Goal: Information Seeking & Learning: Learn about a topic

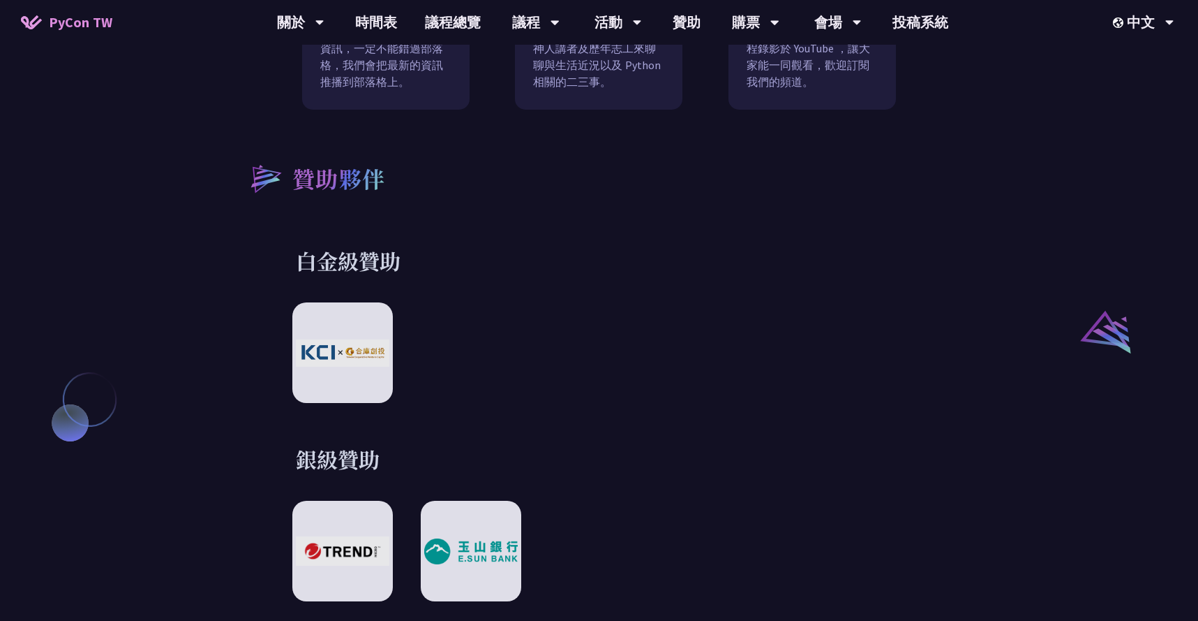
scroll to position [1693, 0]
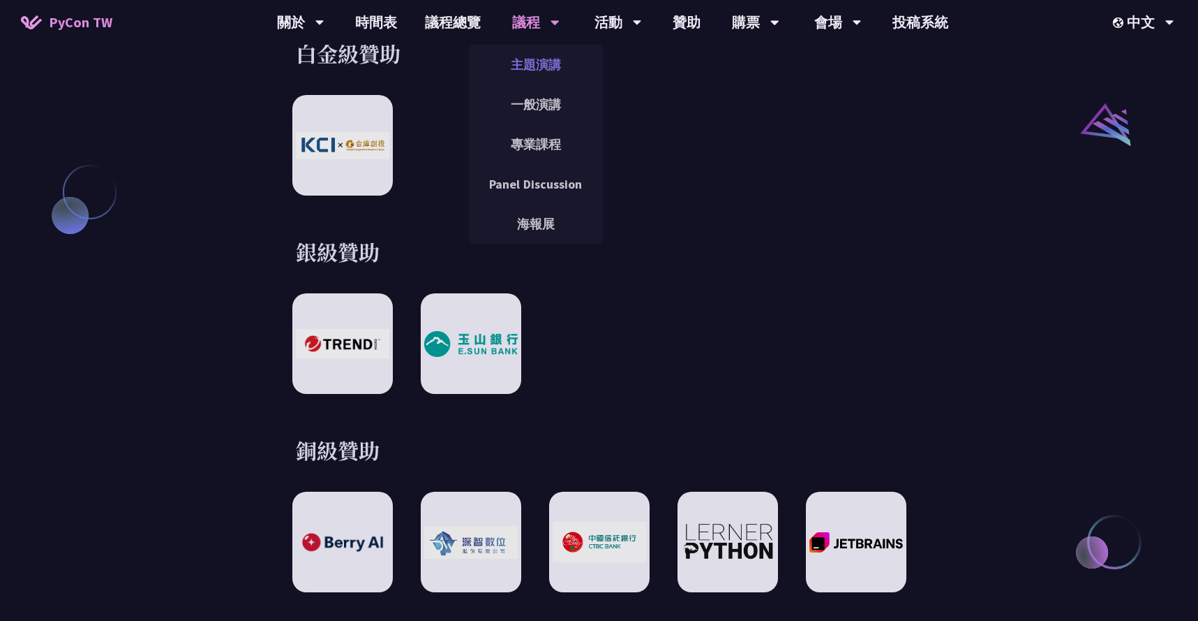
click at [529, 67] on link "主題演講" at bounding box center [536, 64] width 134 height 33
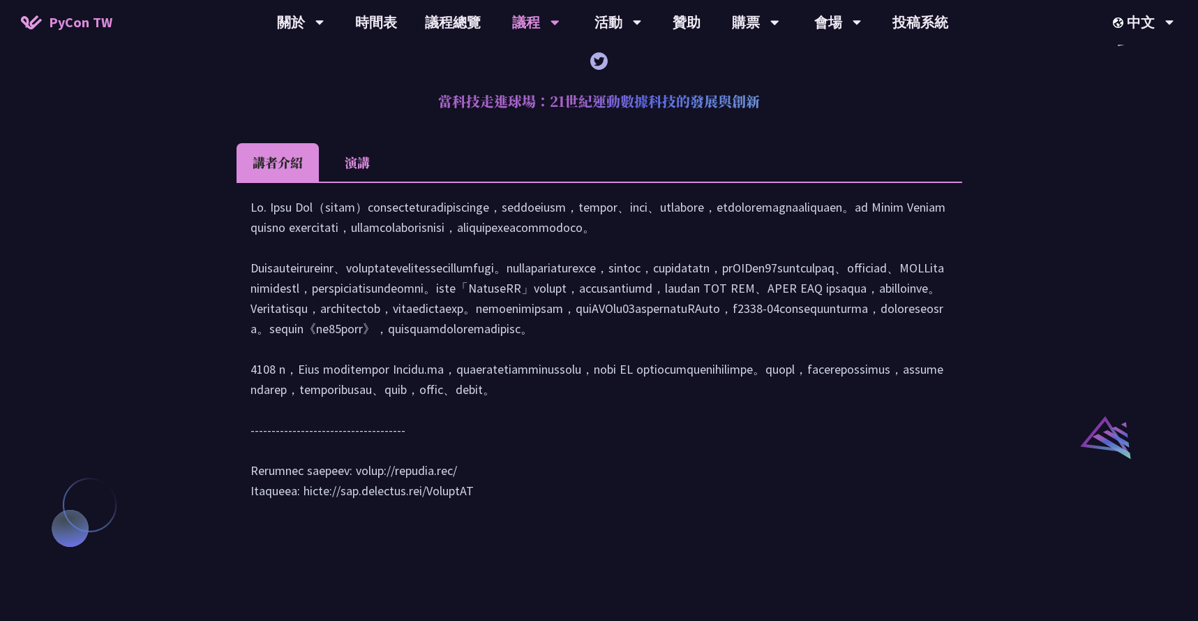
scroll to position [1287, 0]
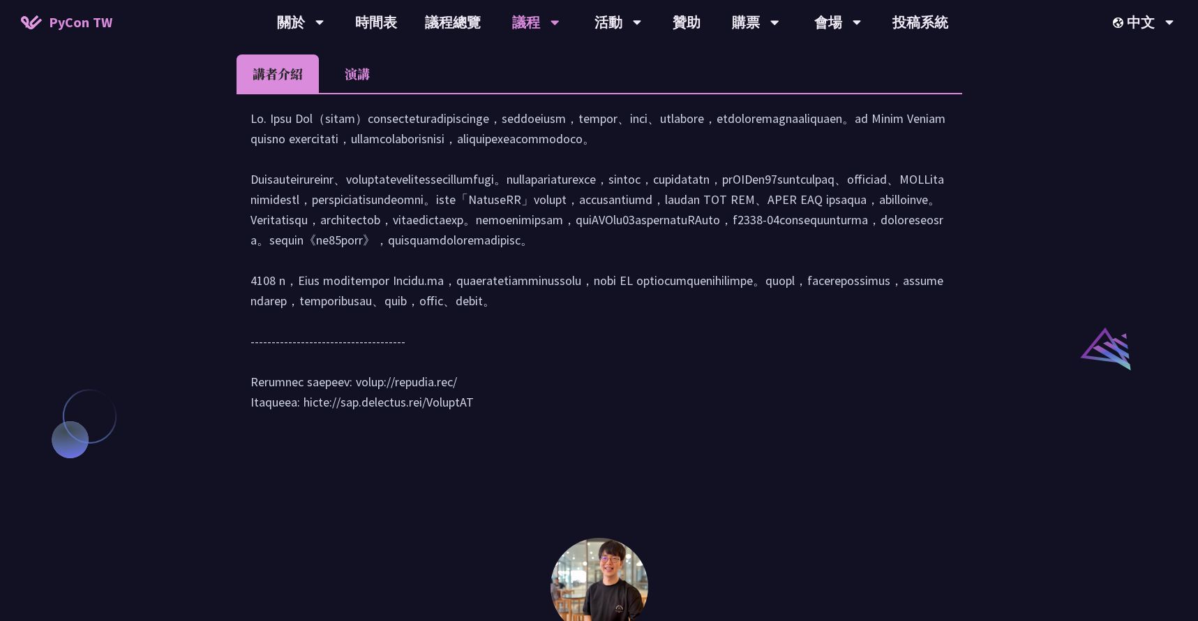
click at [646, 291] on div at bounding box center [600, 267] width 698 height 318
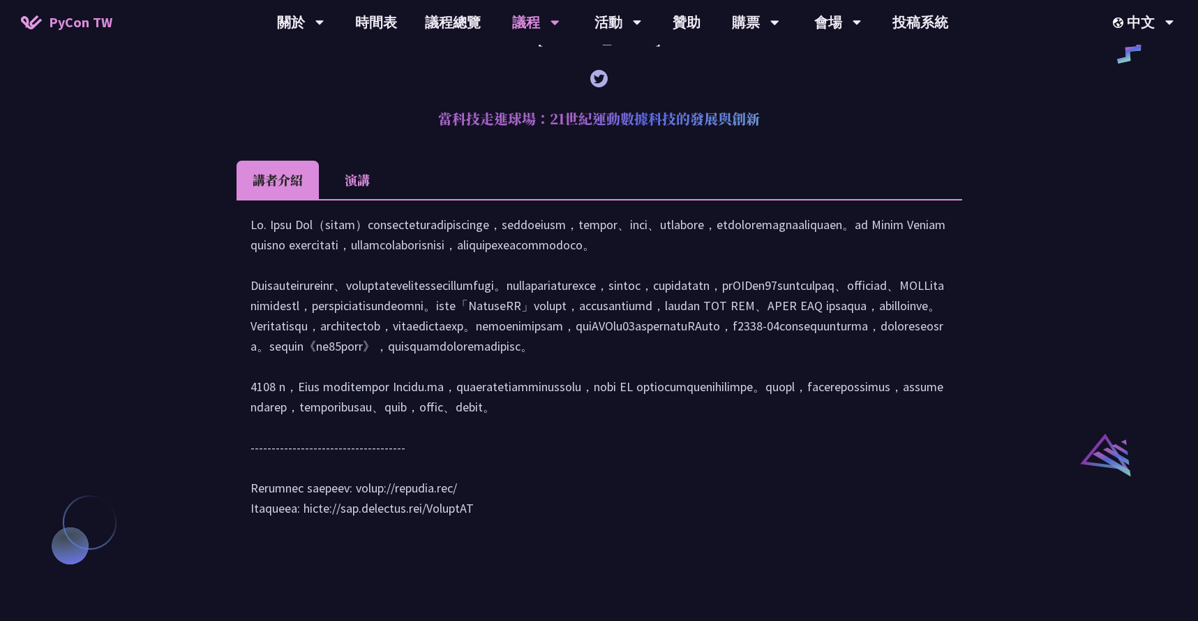
scroll to position [1185, 0]
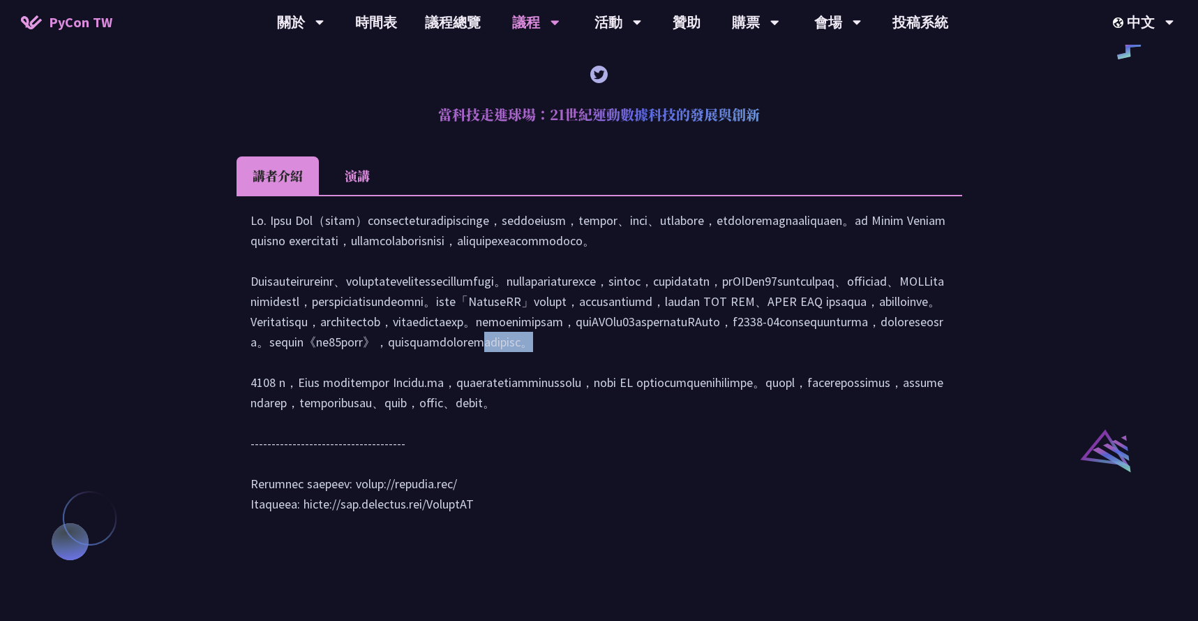
drag, startPoint x: 265, startPoint y: 463, endPoint x: 346, endPoint y: 465, distance: 81.7
click at [346, 465] on div at bounding box center [600, 369] width 698 height 318
copy div "我在76人的日子"
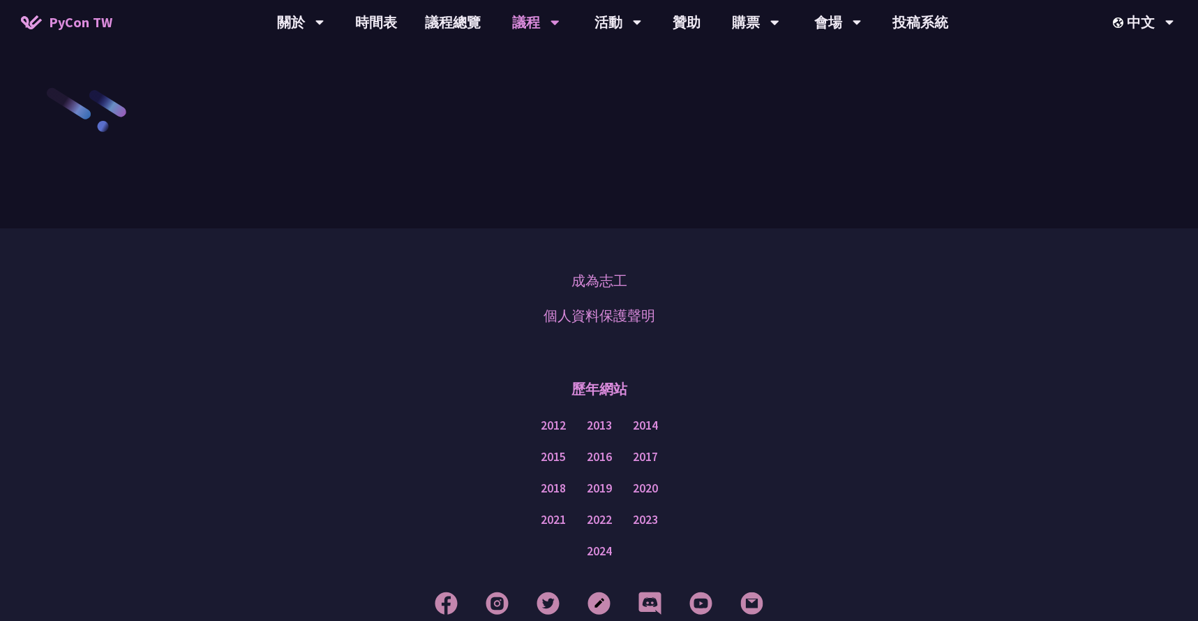
scroll to position [2431, 0]
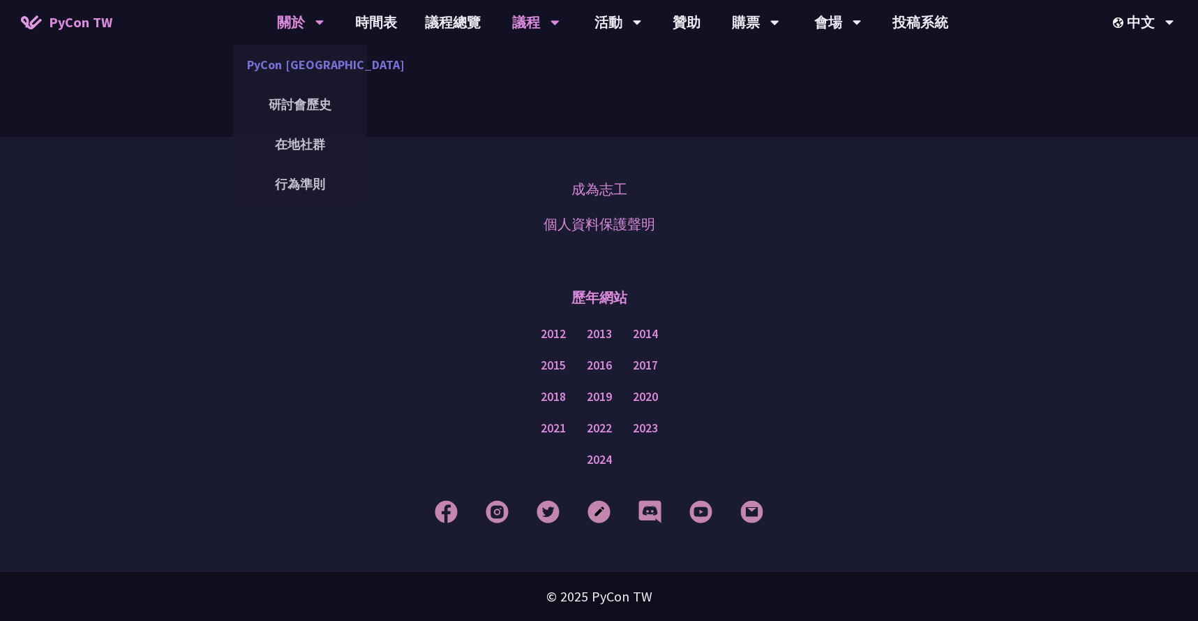
click at [309, 75] on link "PyCon [GEOGRAPHIC_DATA]" at bounding box center [300, 64] width 134 height 33
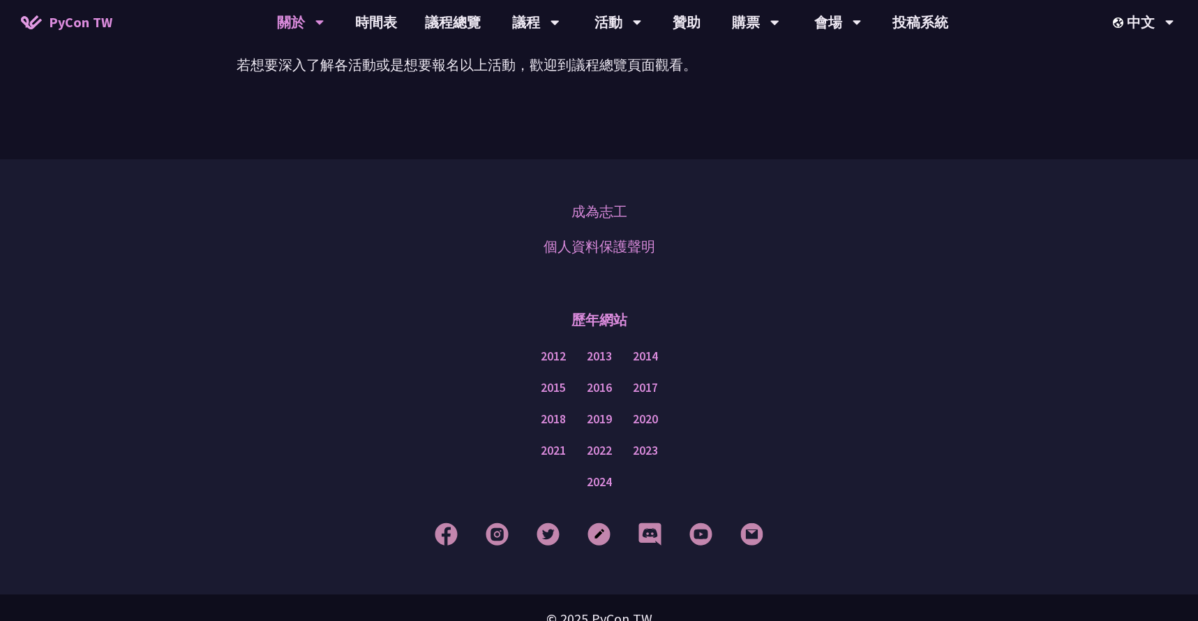
scroll to position [1100, 0]
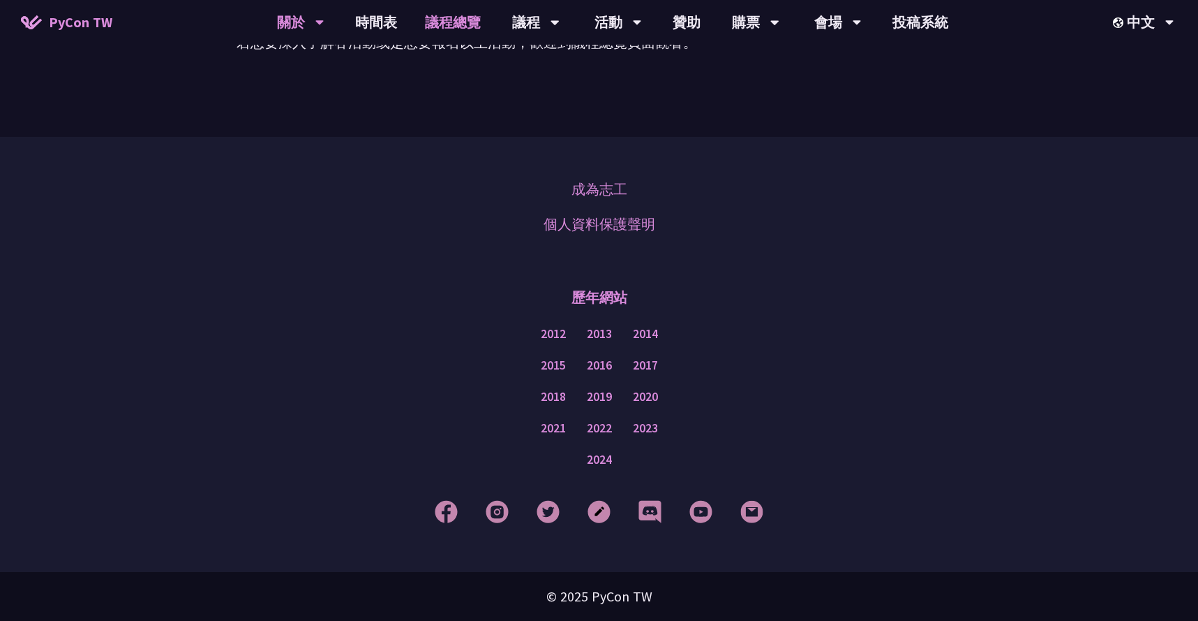
click at [452, 24] on link "議程總覽" at bounding box center [453, 22] width 84 height 45
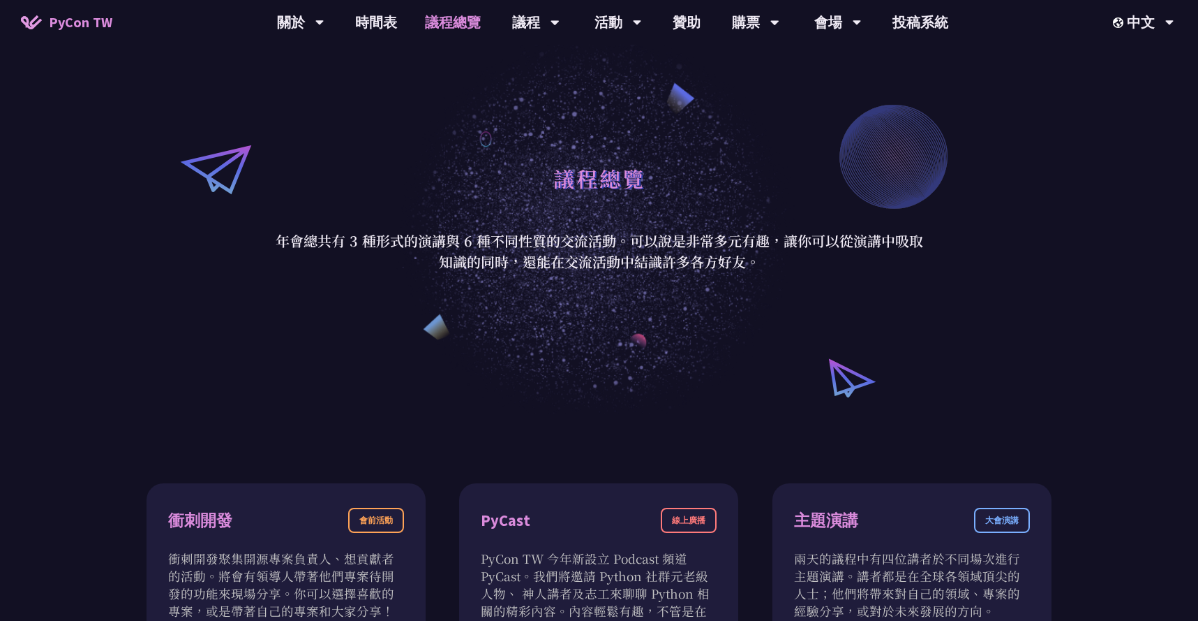
scroll to position [32, 0]
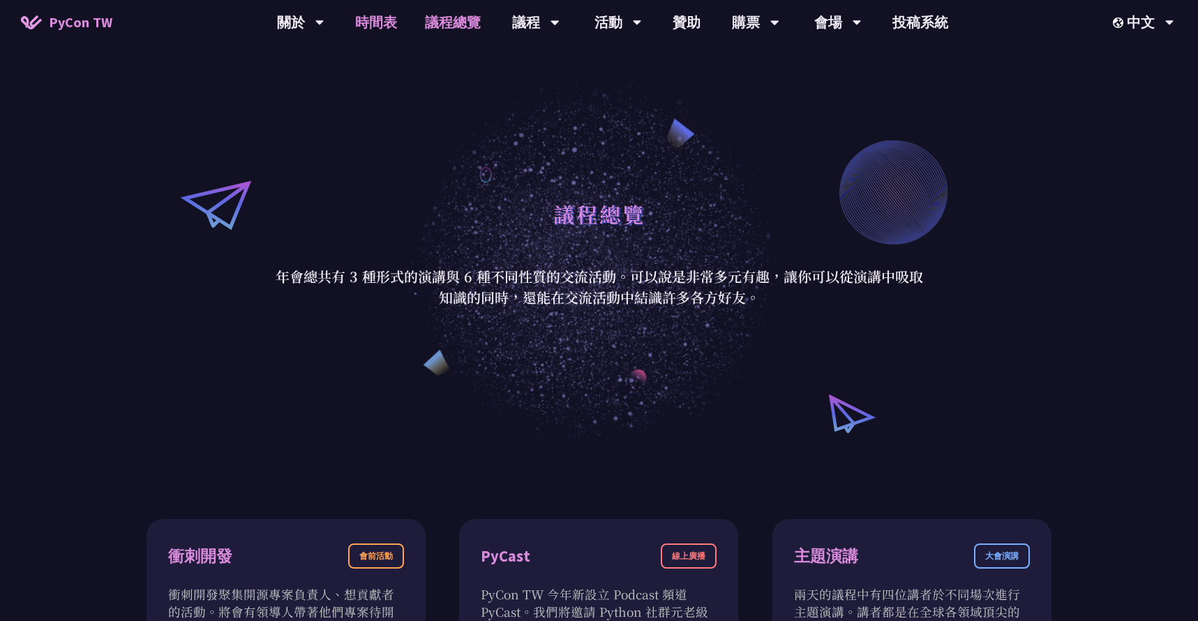
click at [388, 36] on link "時間表" at bounding box center [376, 22] width 70 height 45
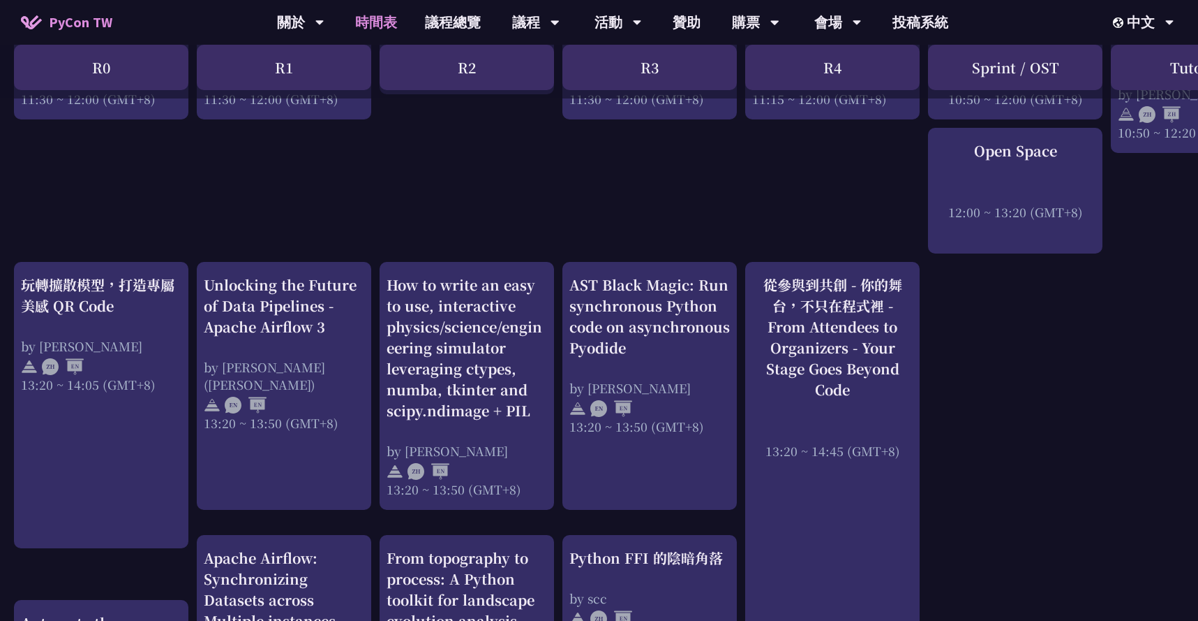
scroll to position [937, 0]
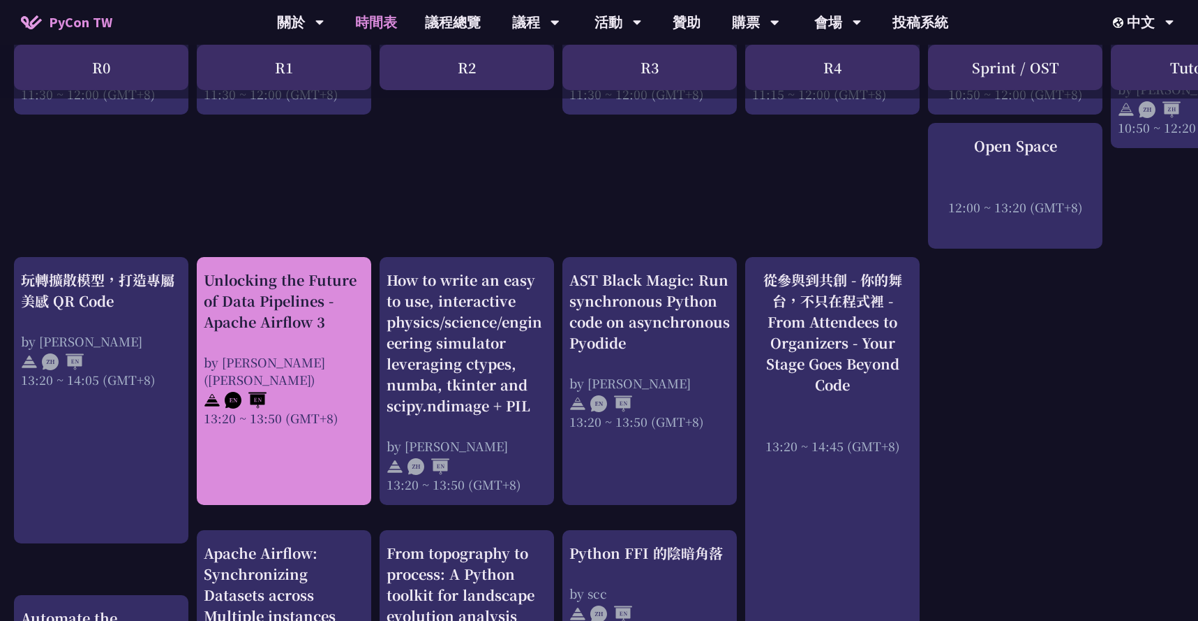
click at [301, 323] on div "Unlocking the Future of Data Pipelines - Apache Airflow 3" at bounding box center [284, 300] width 161 height 63
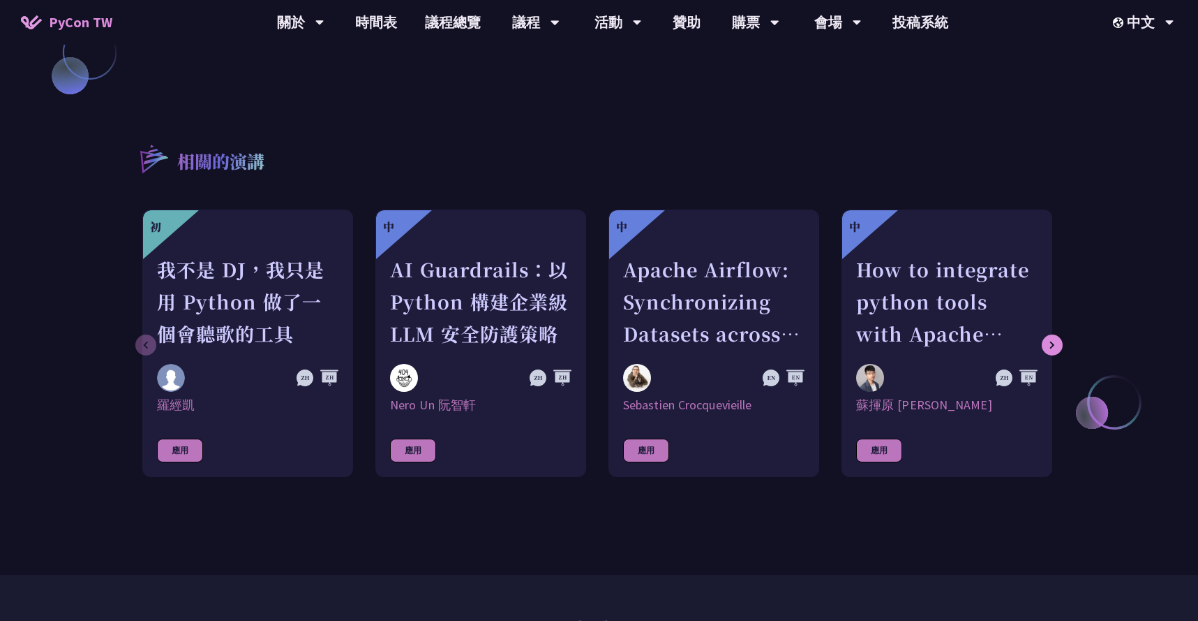
scroll to position [1324, 0]
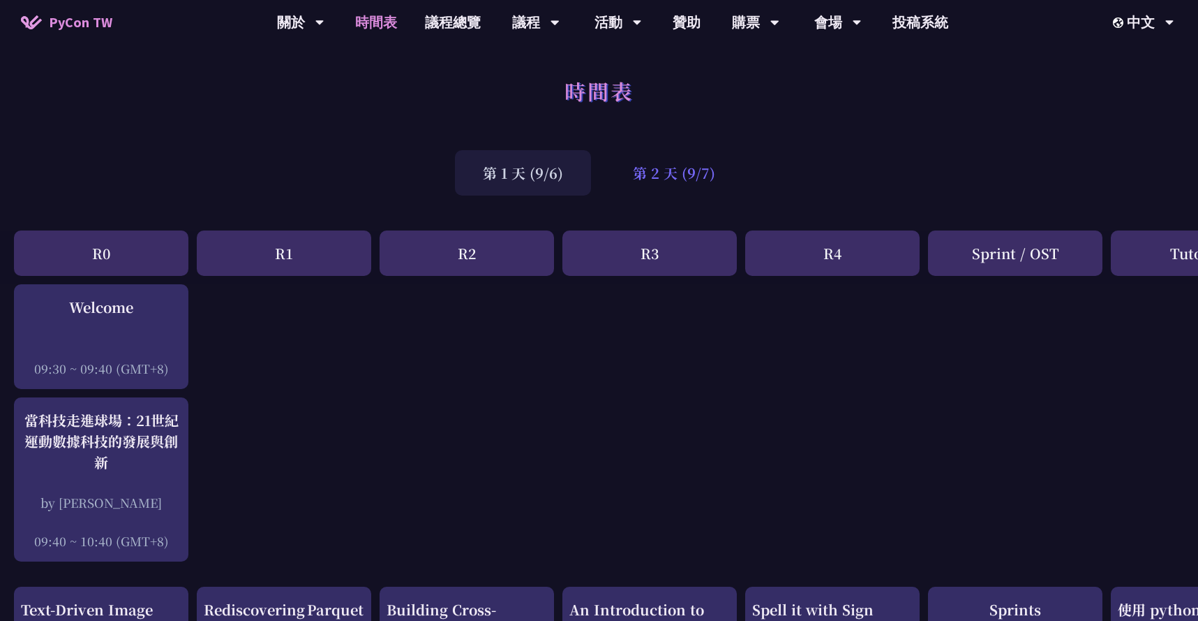
click at [657, 174] on div "第 2 天 (9/7)" at bounding box center [674, 172] width 138 height 45
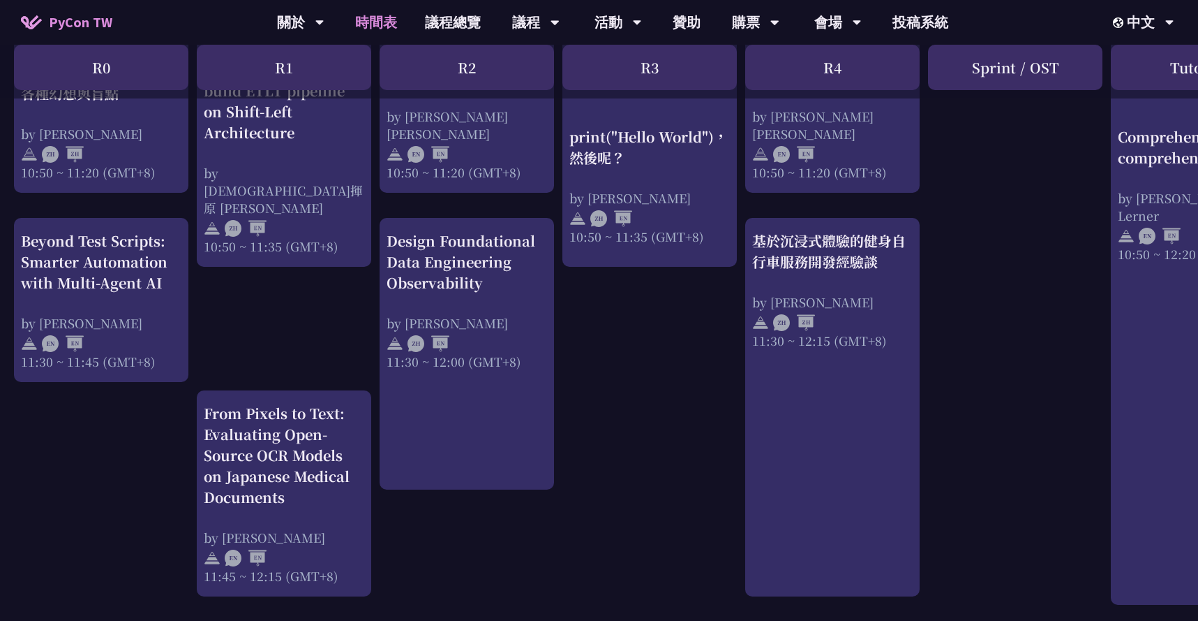
scroll to position [540, 0]
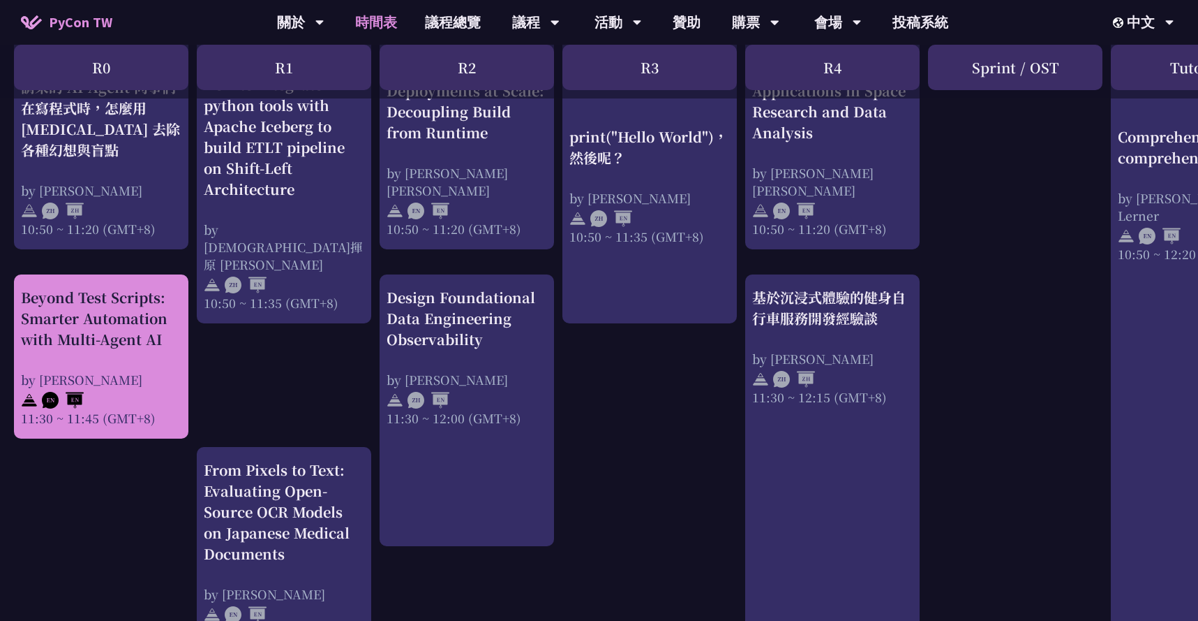
click at [109, 322] on div "Beyond Test Scripts: Smarter Automation with Multi-Agent AI" at bounding box center [101, 318] width 161 height 63
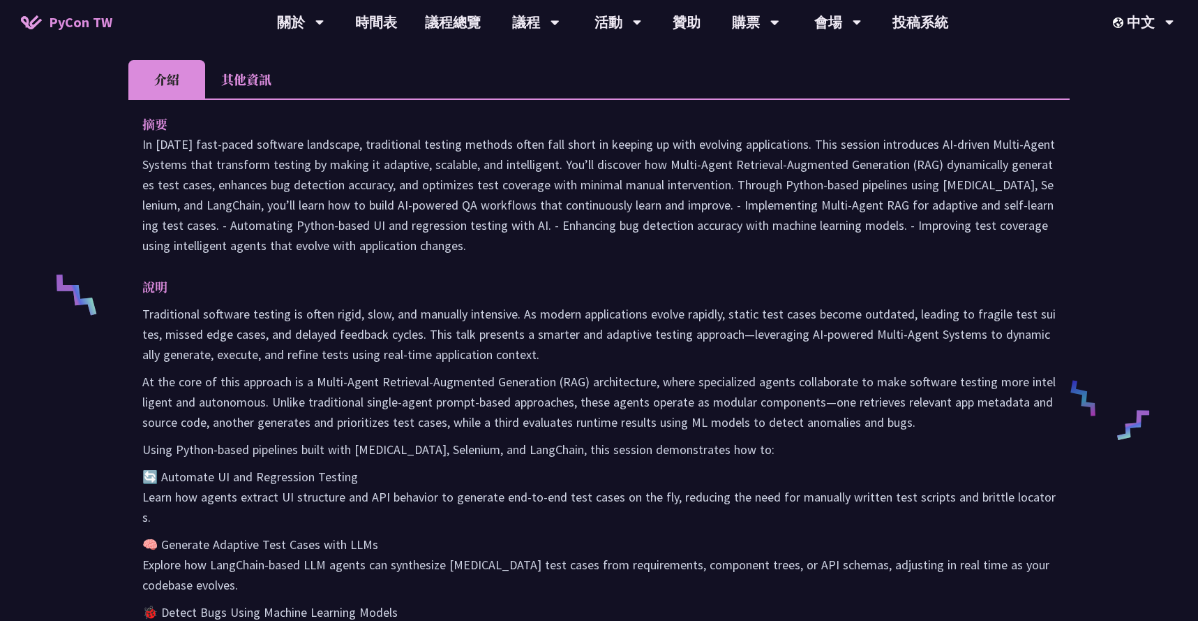
scroll to position [472, 0]
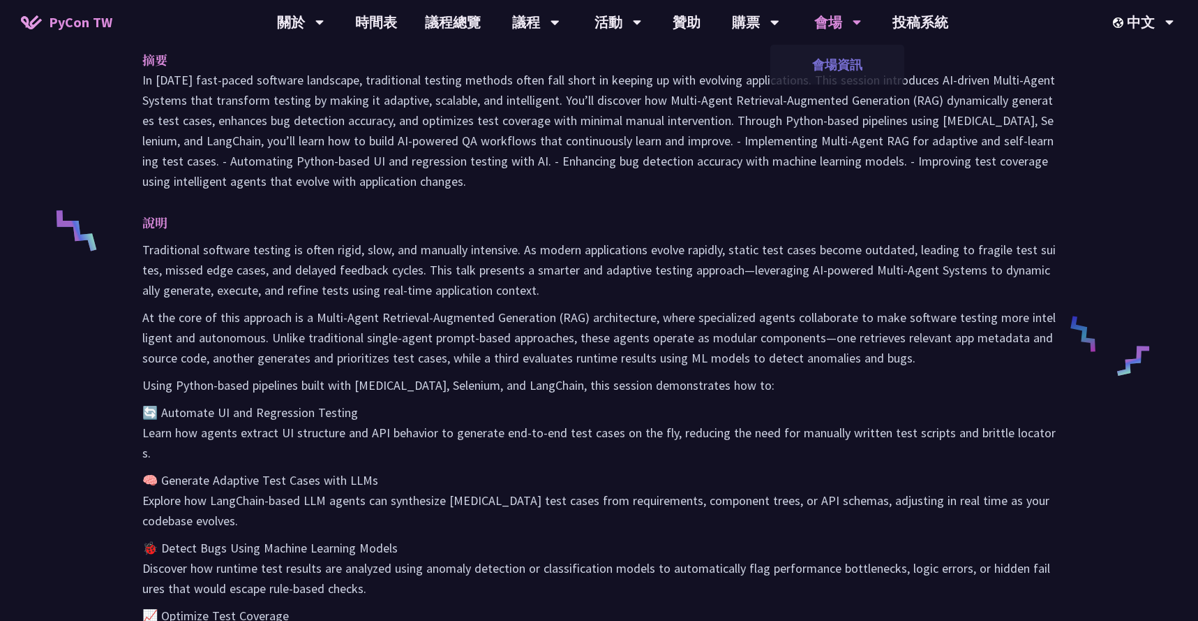
click at [827, 66] on link "會場資訊" at bounding box center [838, 64] width 134 height 33
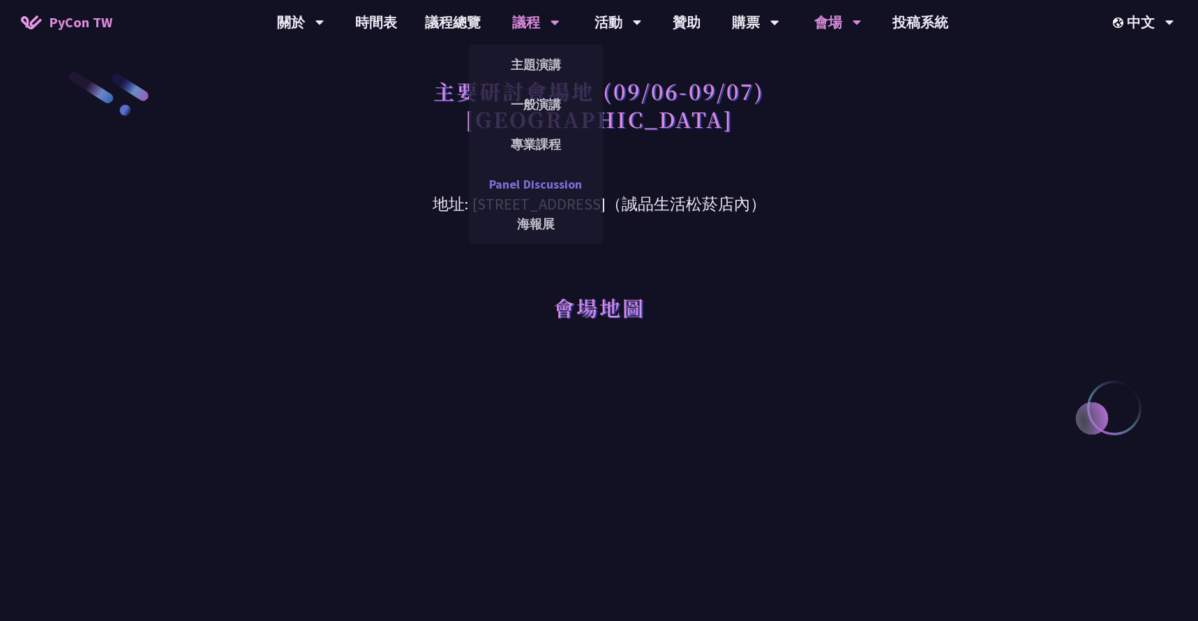
click at [526, 178] on link "Panel Discussion" at bounding box center [536, 184] width 134 height 33
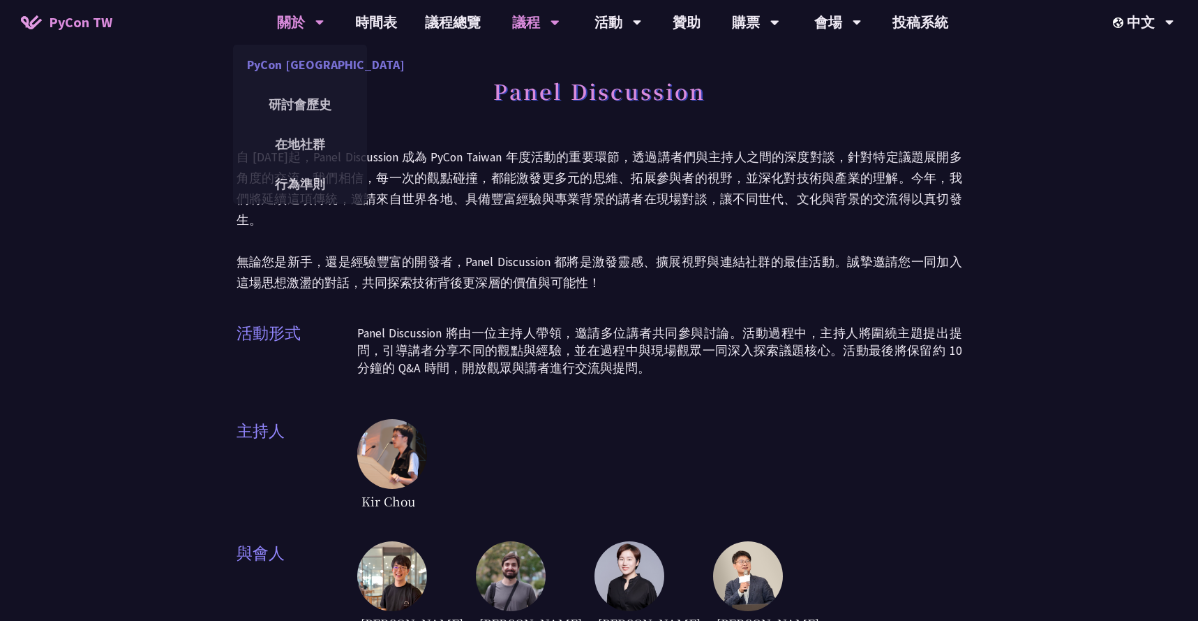
click at [304, 59] on link "PyCon [GEOGRAPHIC_DATA]" at bounding box center [300, 64] width 134 height 33
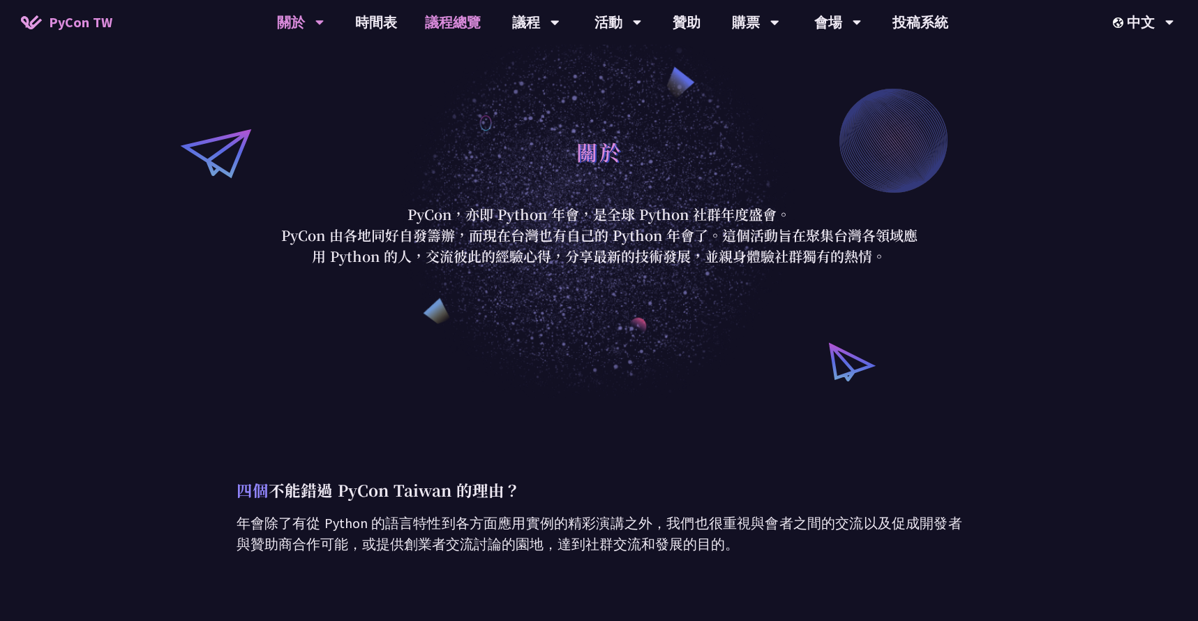
click at [474, 20] on link "議程總覽" at bounding box center [453, 22] width 84 height 45
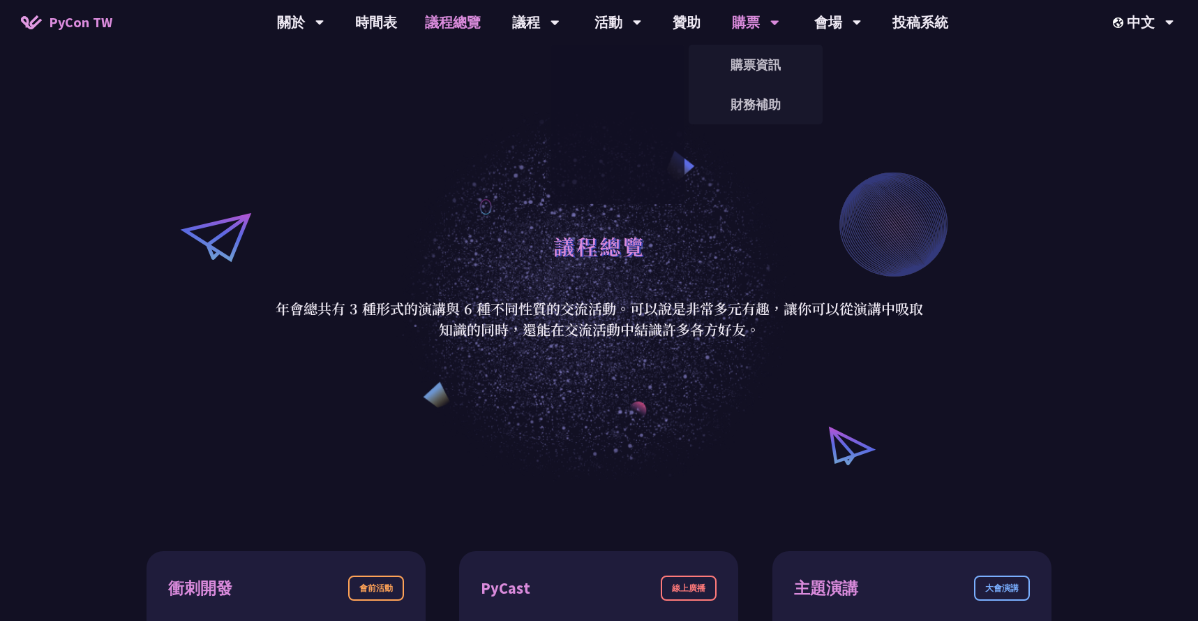
click at [325, 28] on icon at bounding box center [319, 22] width 9 height 14
click at [762, 60] on link "購票資訊" at bounding box center [756, 64] width 134 height 33
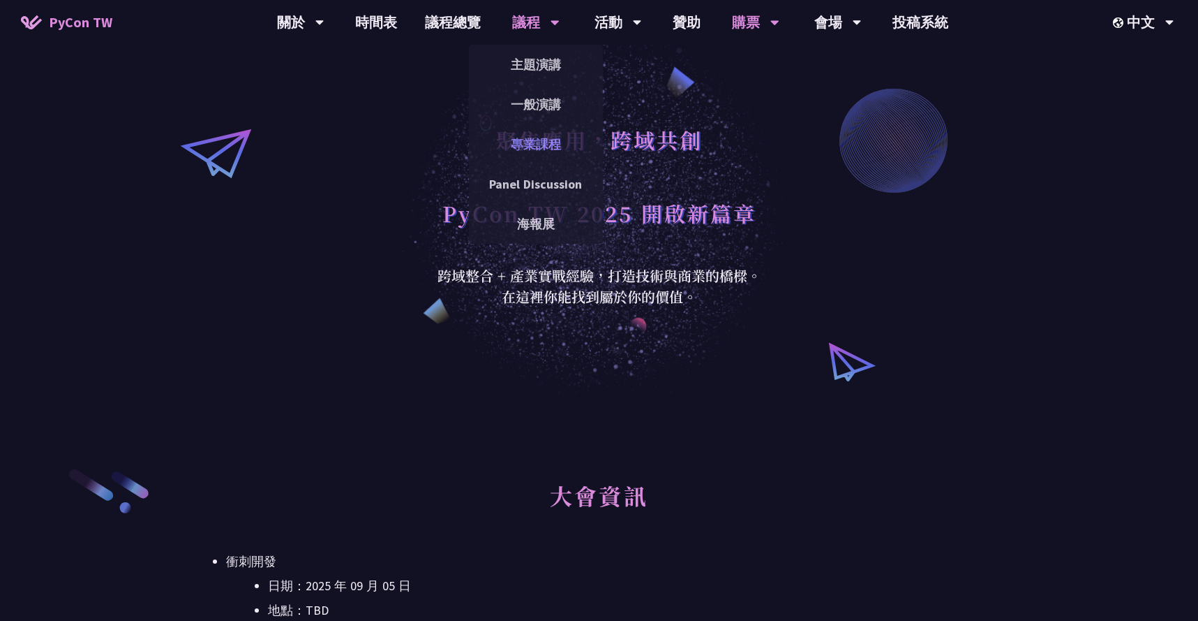
click at [538, 149] on link "專業課程" at bounding box center [536, 144] width 134 height 33
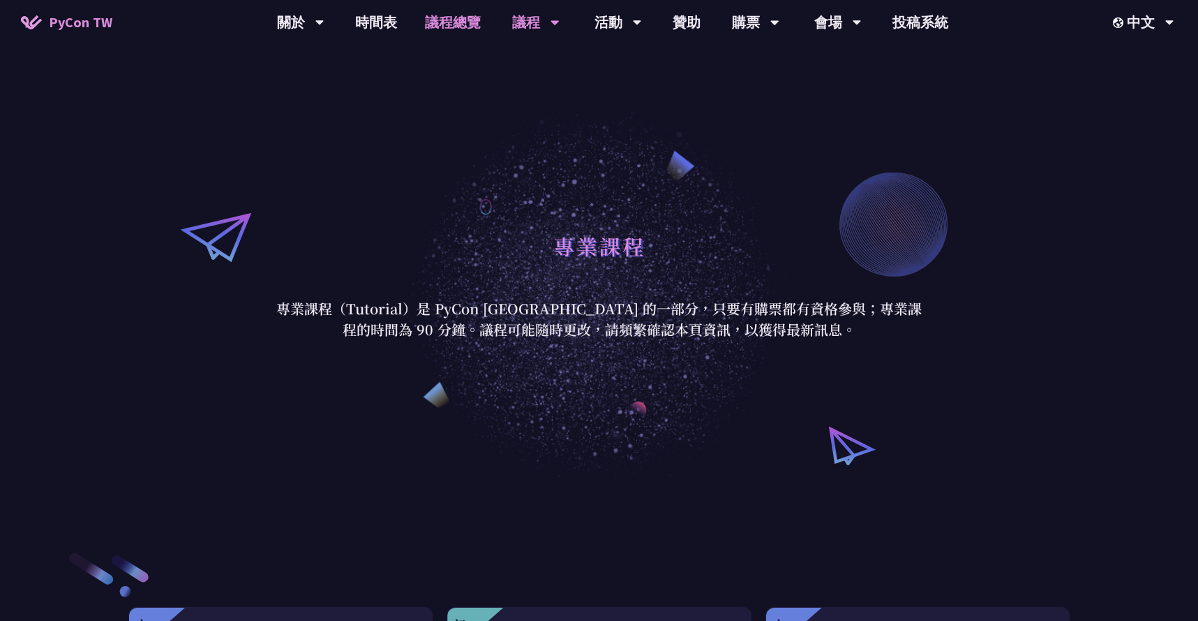
click at [459, 23] on link "議程總覽" at bounding box center [453, 22] width 84 height 45
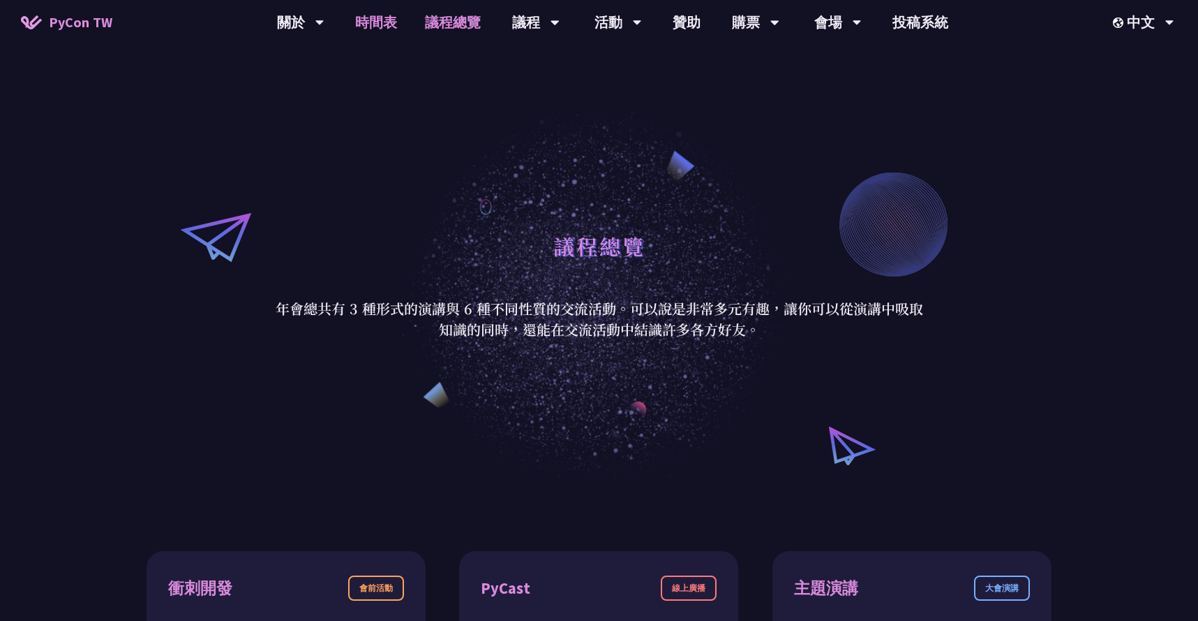
click at [387, 15] on link "時間表" at bounding box center [376, 22] width 70 height 45
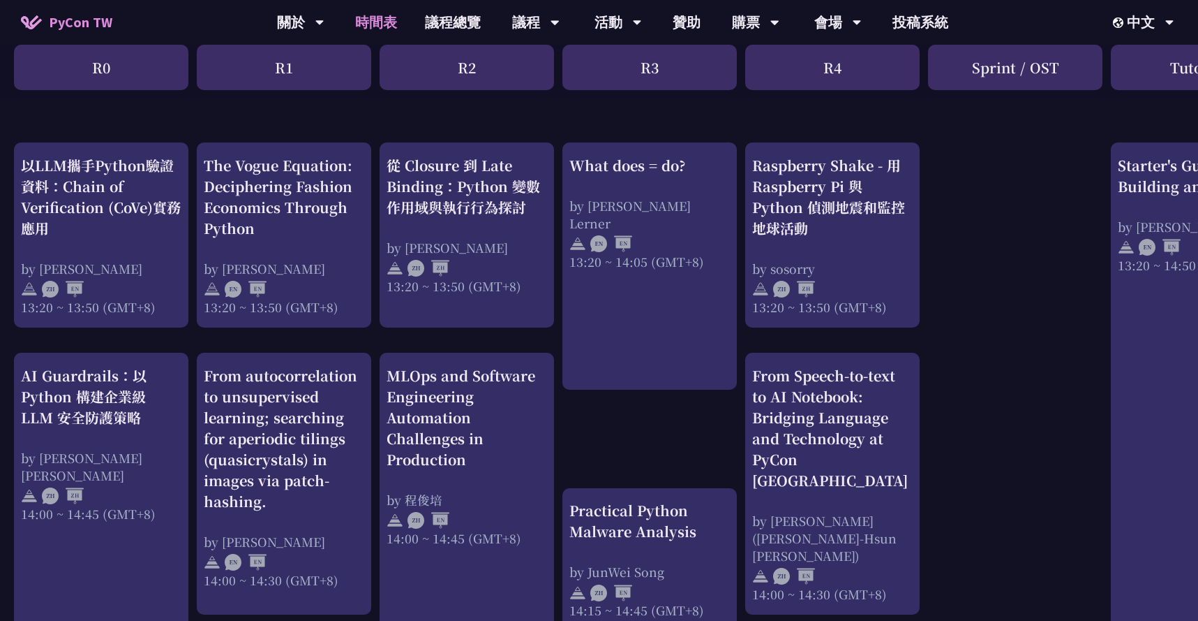
scroll to position [1172, 0]
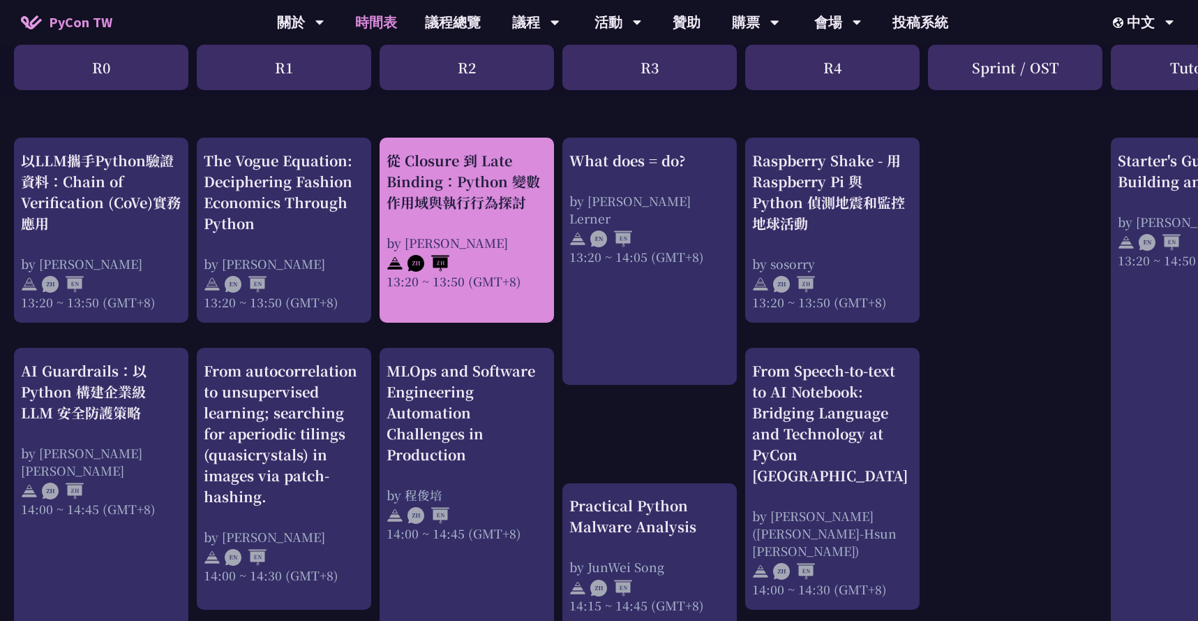
click at [521, 243] on div "by [PERSON_NAME]" at bounding box center [467, 242] width 161 height 17
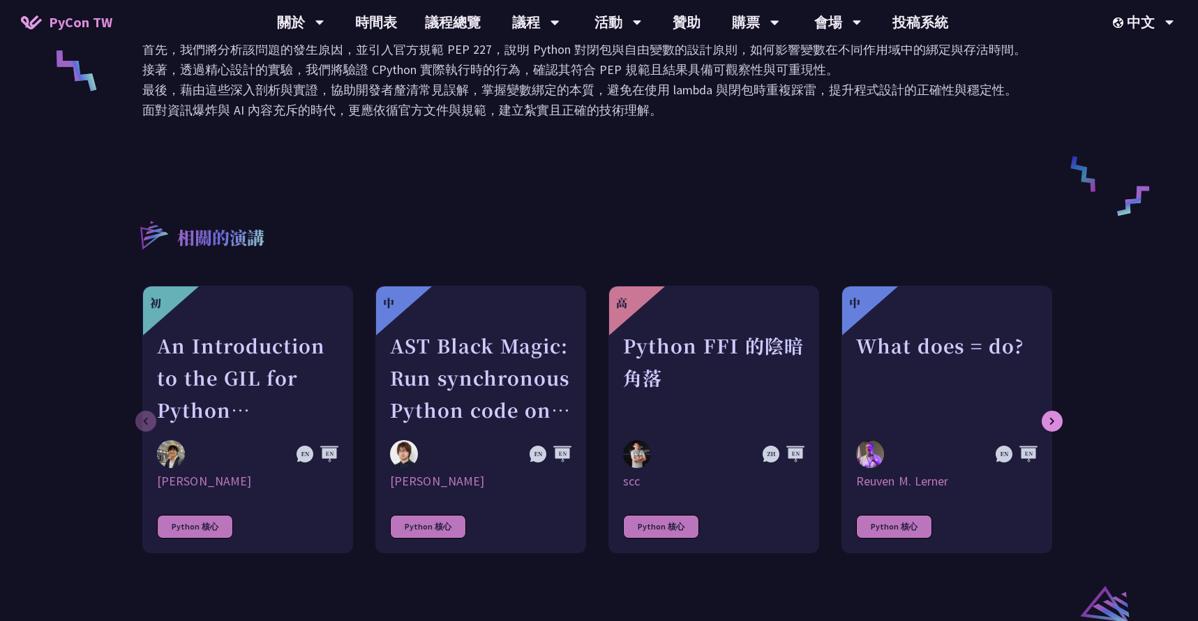
scroll to position [627, 0]
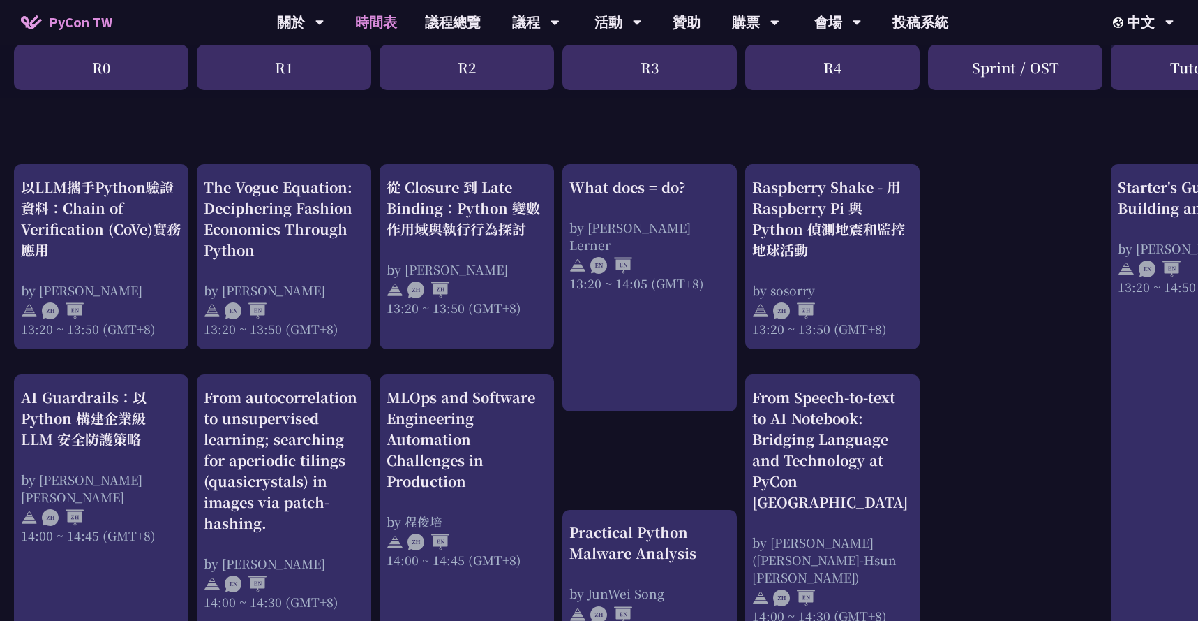
scroll to position [1172, 0]
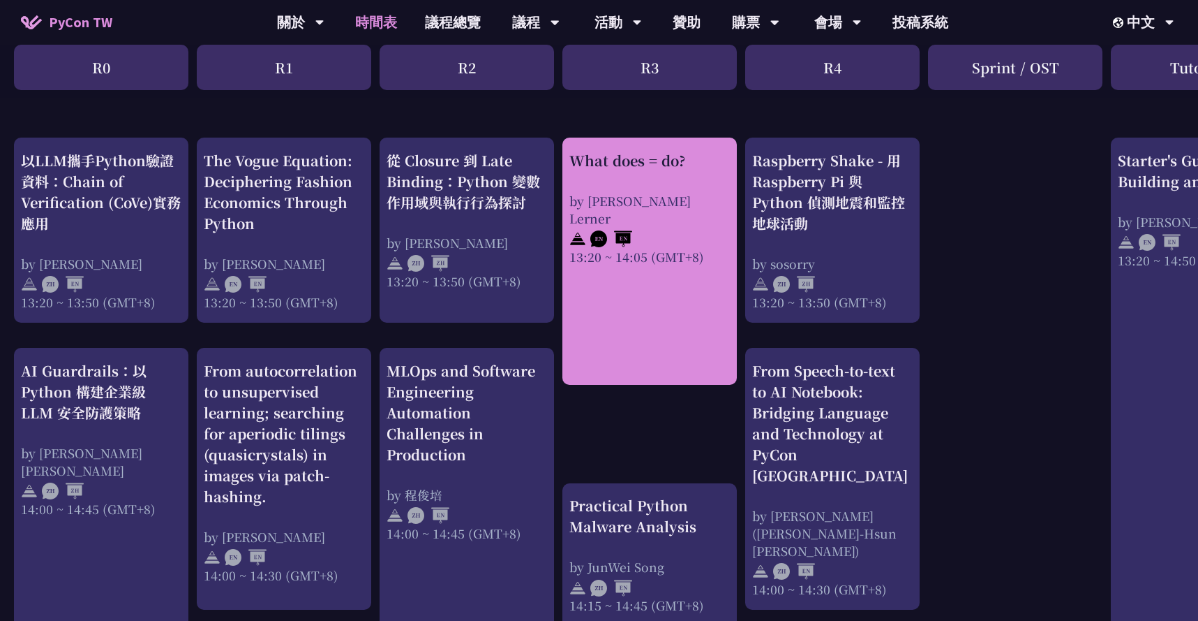
click at [591, 269] on div "What does = do? by [PERSON_NAME] Lerner 13:20 ~ 14:05 (GMT+8)" at bounding box center [650, 261] width 174 height 247
click at [623, 165] on div "What does = do?" at bounding box center [650, 160] width 161 height 21
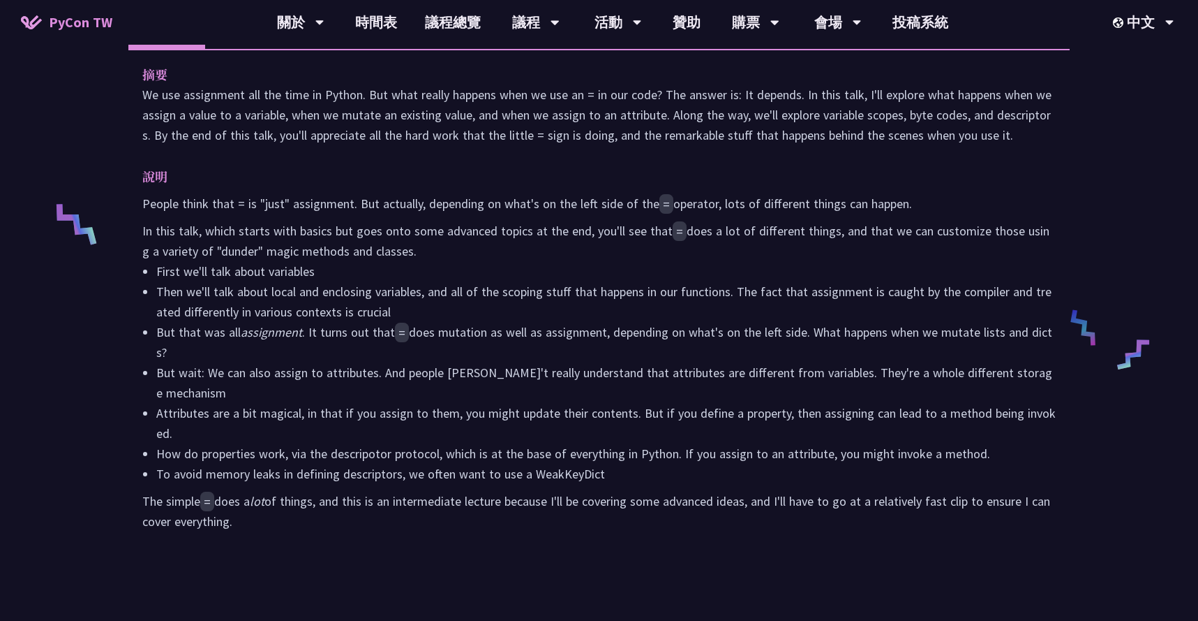
scroll to position [413, 0]
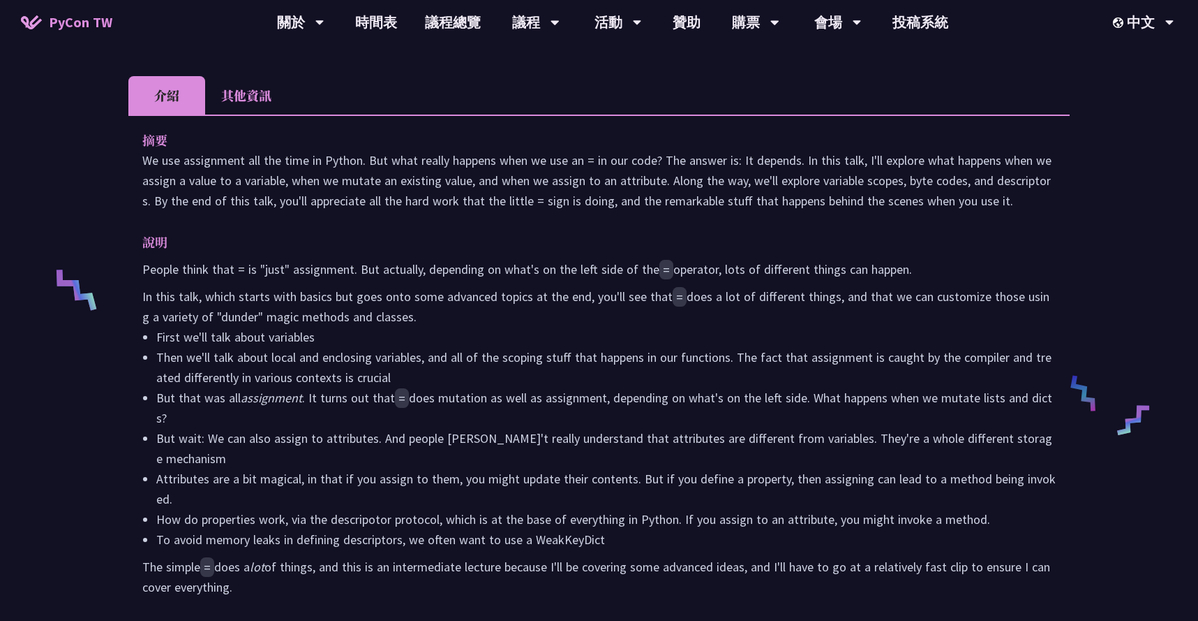
click at [258, 93] on li "其他資訊" at bounding box center [246, 95] width 82 height 38
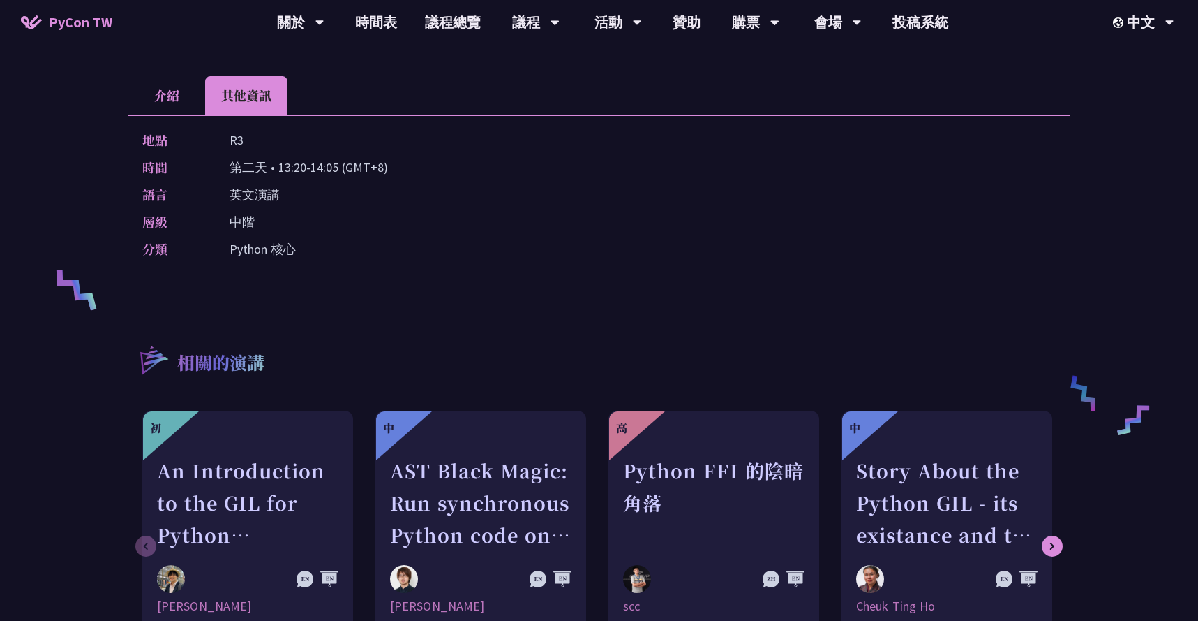
click at [188, 94] on li "介紹" at bounding box center [166, 95] width 77 height 38
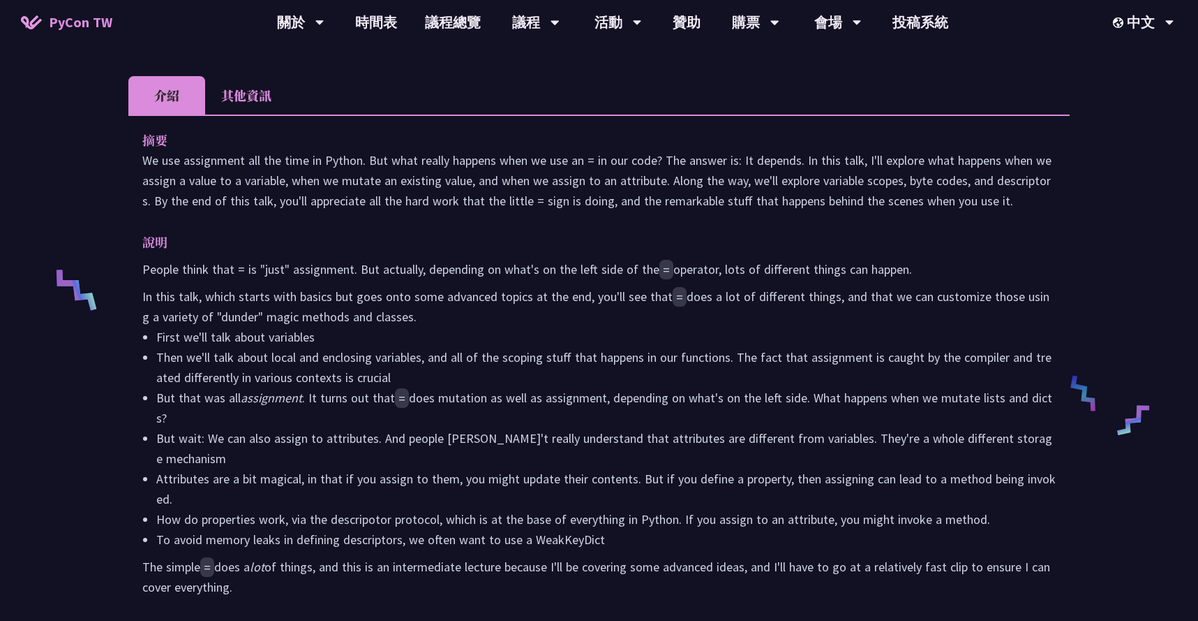
click at [229, 93] on li "其他資訊" at bounding box center [246, 95] width 82 height 38
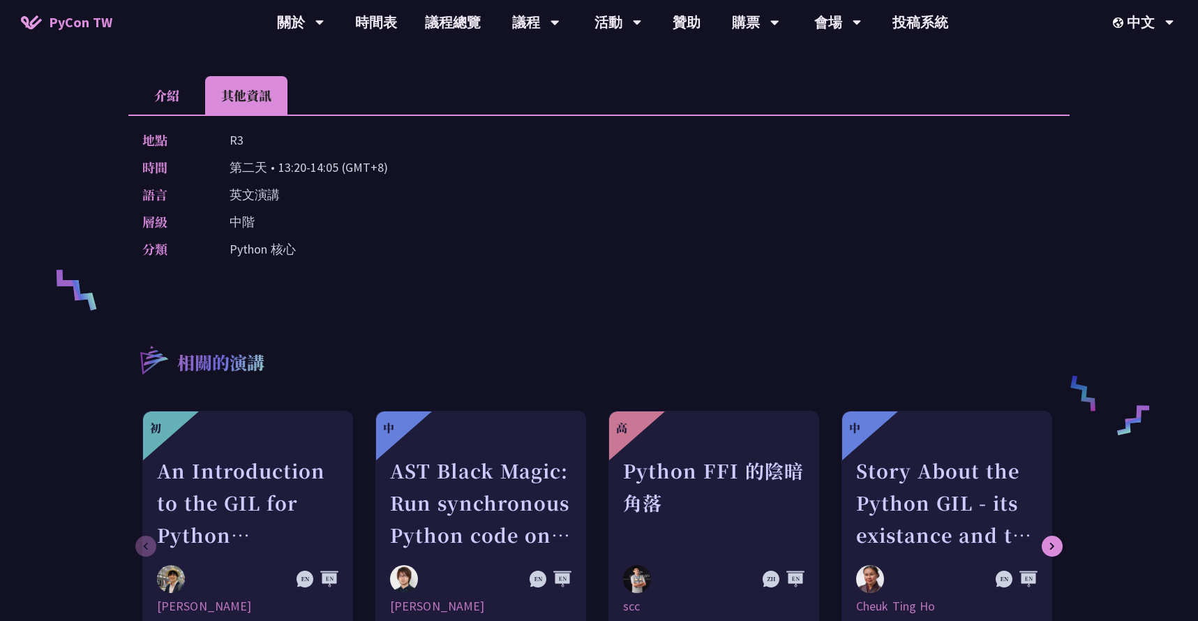
click at [171, 101] on li "介紹" at bounding box center [166, 95] width 77 height 38
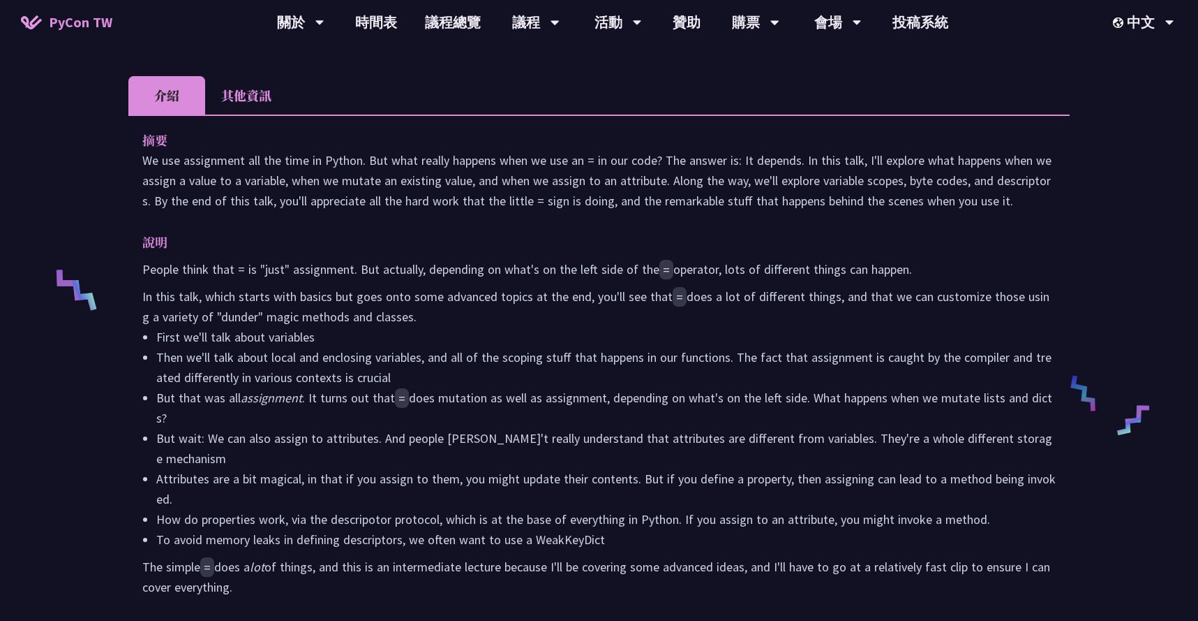
click at [223, 107] on li "其他資訊" at bounding box center [246, 95] width 82 height 38
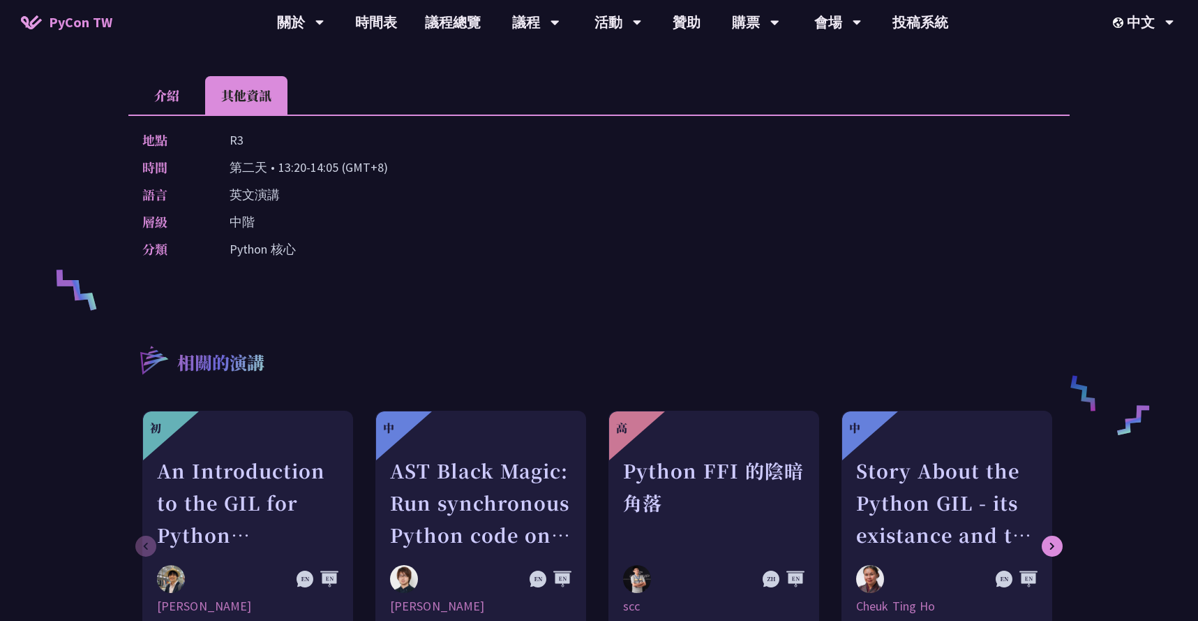
click at [153, 110] on li "介紹" at bounding box center [166, 95] width 77 height 38
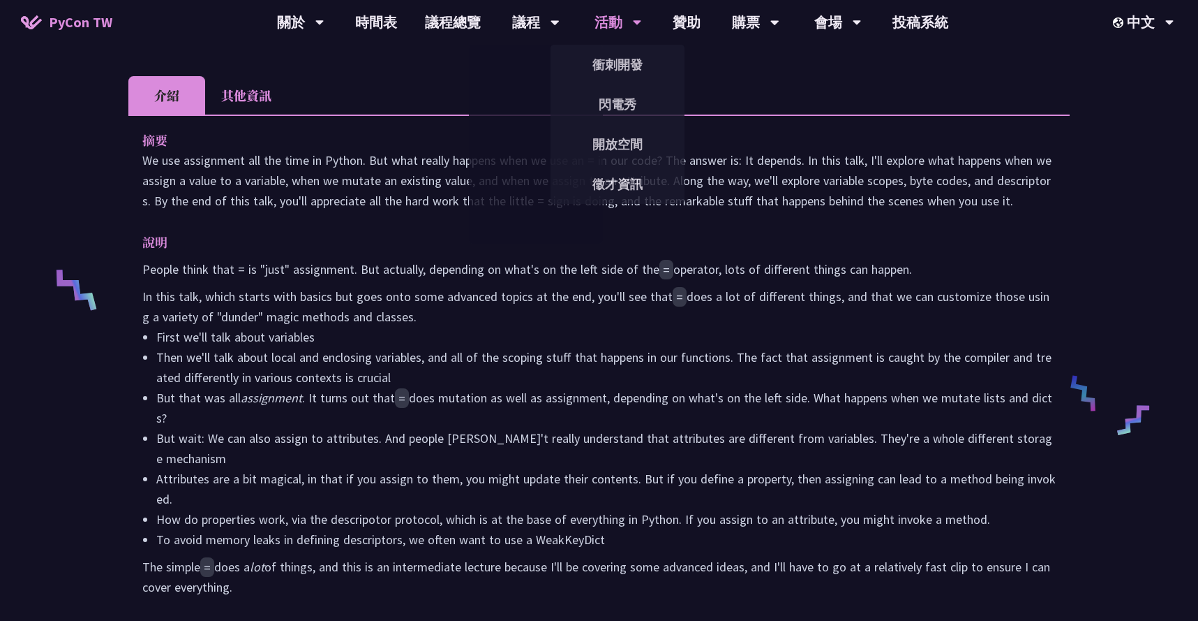
click at [325, 31] on div "活動" at bounding box center [300, 22] width 47 height 45
click at [622, 156] on link "開放空間" at bounding box center [618, 144] width 134 height 33
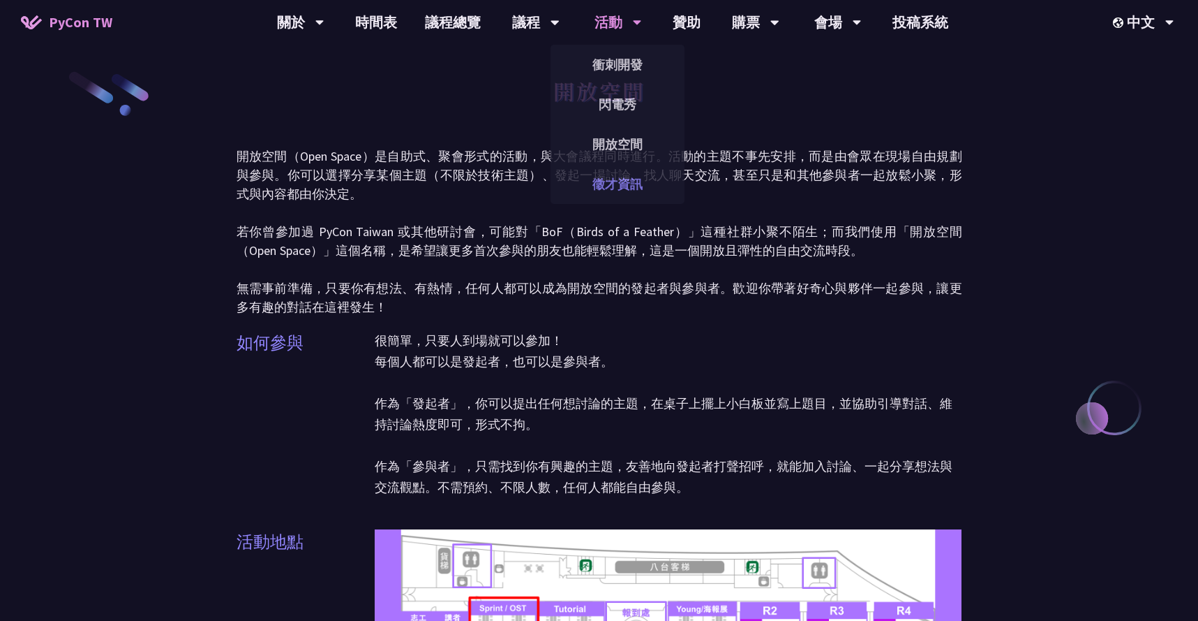
click at [605, 176] on link "徵才資訊" at bounding box center [618, 184] width 134 height 33
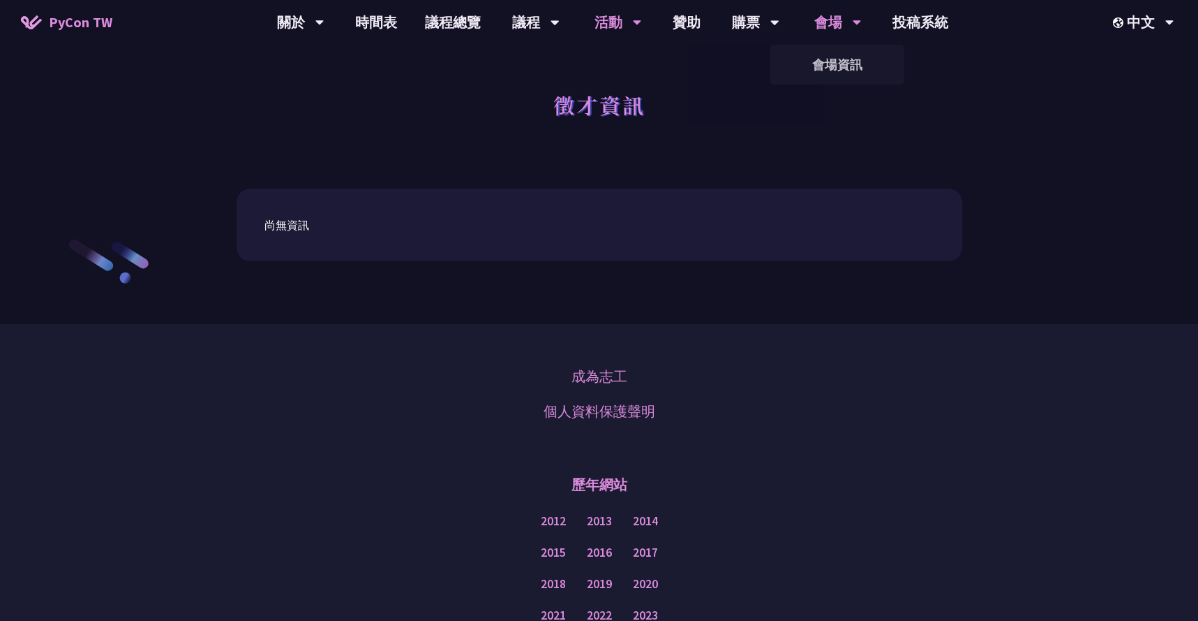
click at [325, 24] on div "會場" at bounding box center [300, 22] width 47 height 45
click at [944, 107] on div "徵才資訊" at bounding box center [599, 120] width 1198 height 73
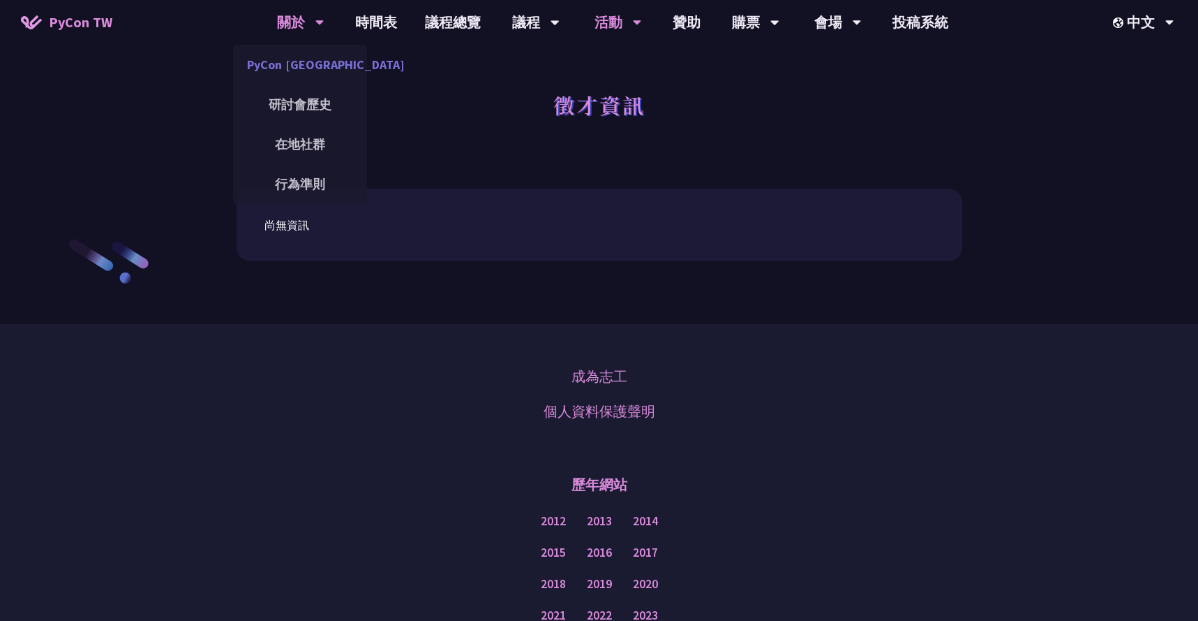
click at [294, 64] on link "PyCon [GEOGRAPHIC_DATA]" at bounding box center [300, 64] width 134 height 33
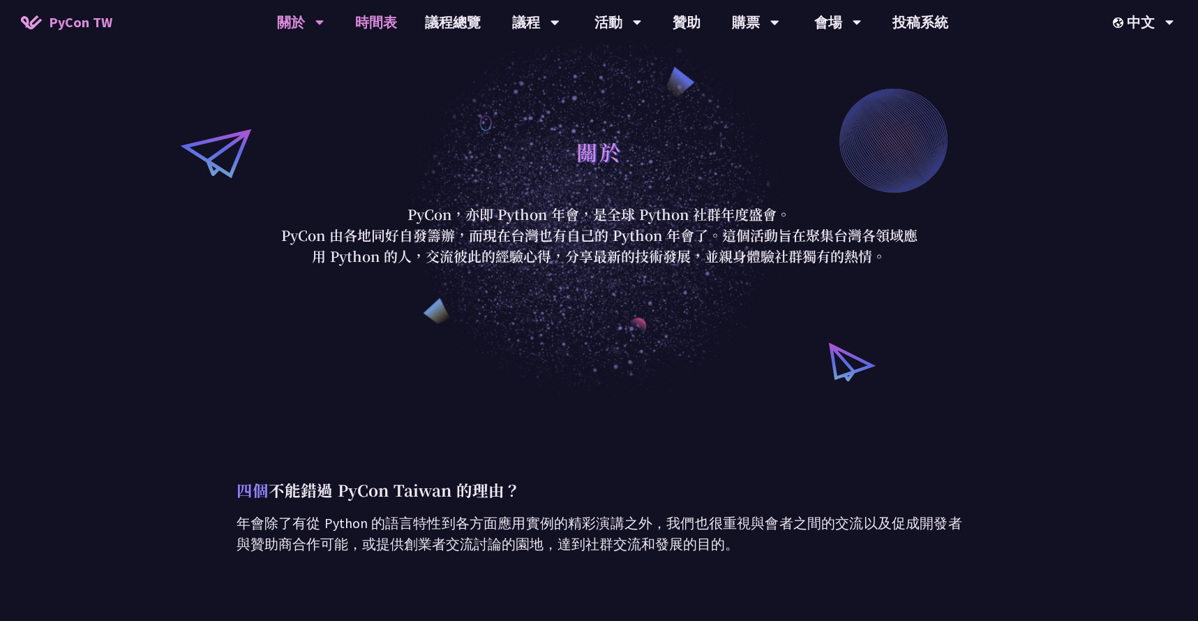
click at [382, 31] on link "時間表" at bounding box center [376, 22] width 70 height 45
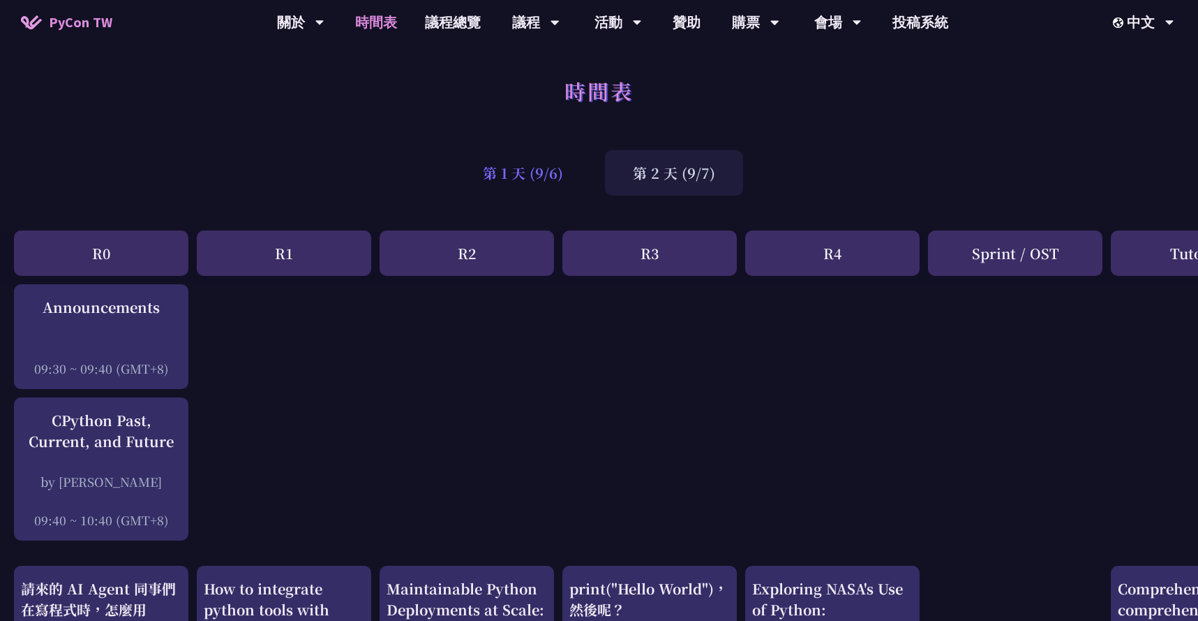
click at [520, 186] on div "第 1 天 (9/6)" at bounding box center [523, 172] width 136 height 45
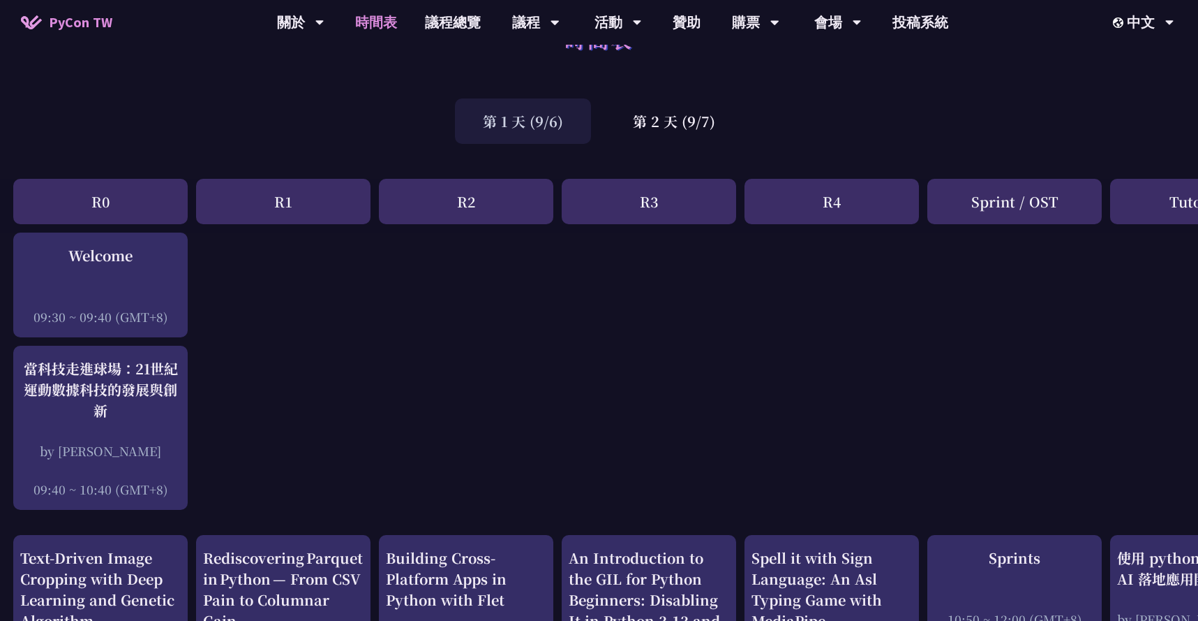
scroll to position [0, 1]
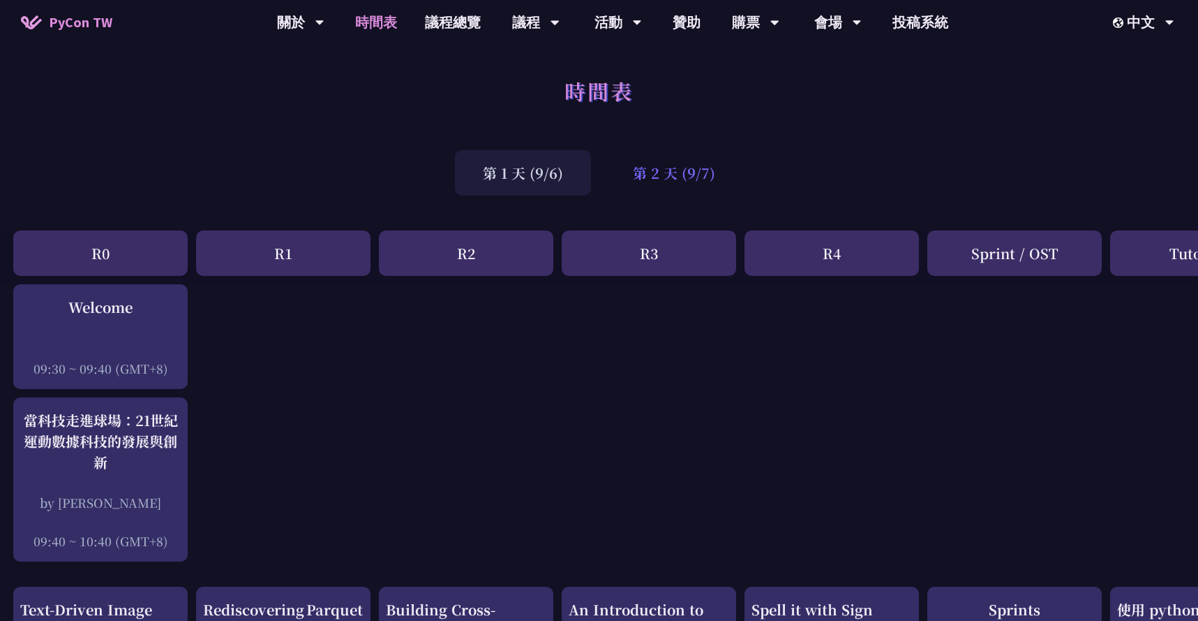
click at [653, 185] on div "第 2 天 (9/7)" at bounding box center [674, 172] width 138 height 45
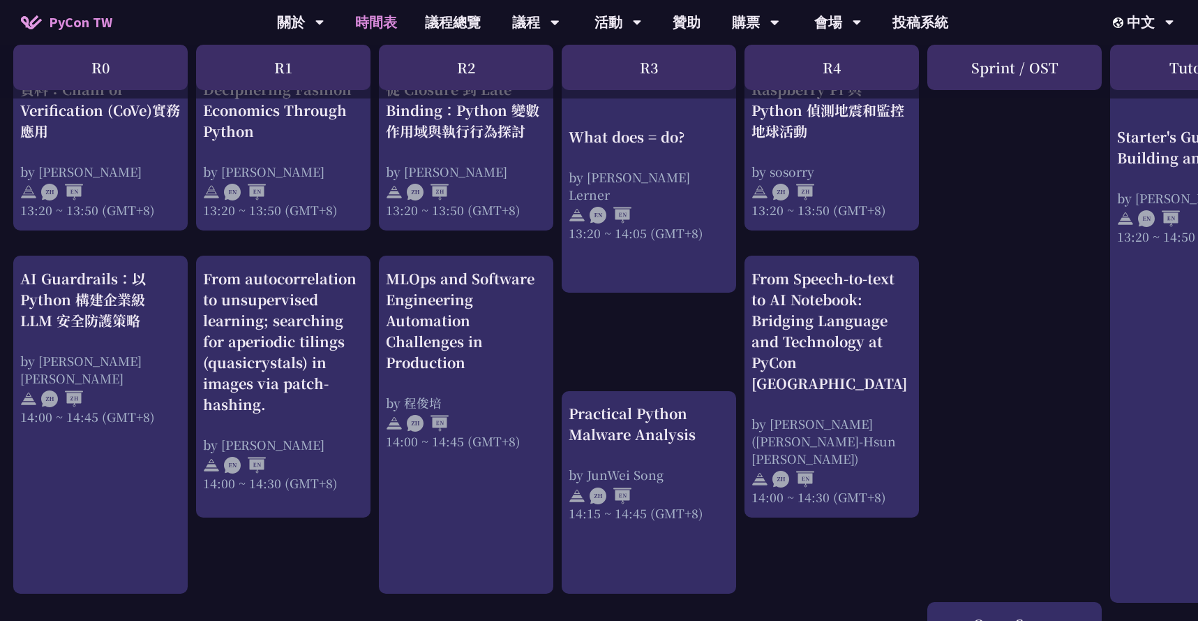
scroll to position [1266, 1]
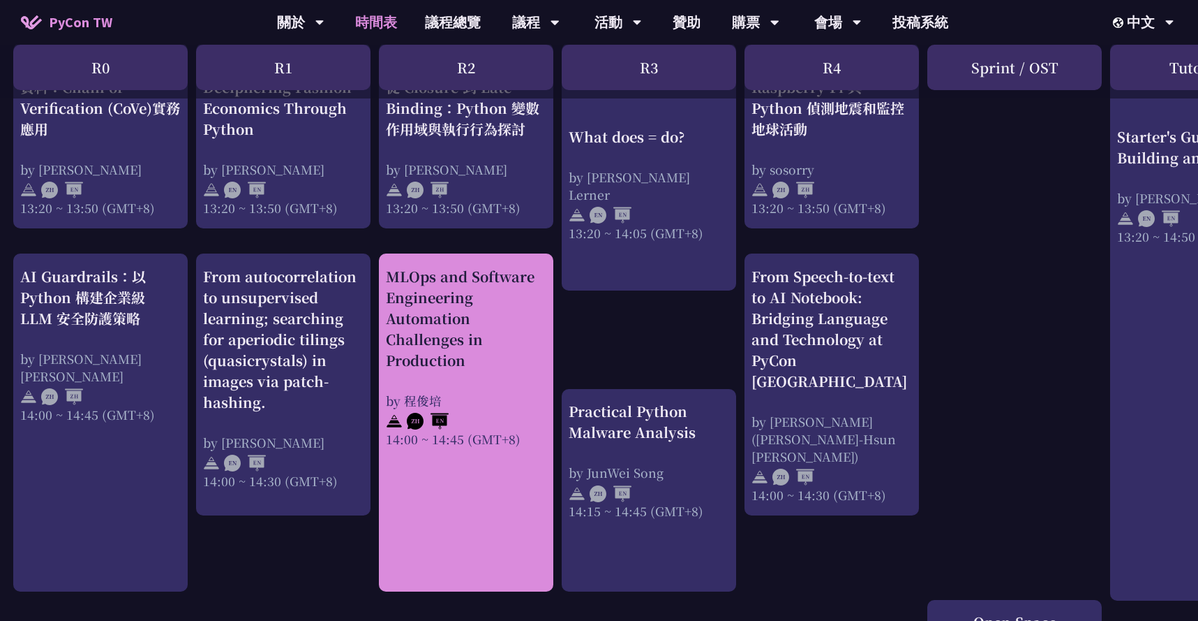
click at [526, 340] on div "MLOps and Software Engineering Automation Challenges in Production" at bounding box center [466, 318] width 161 height 105
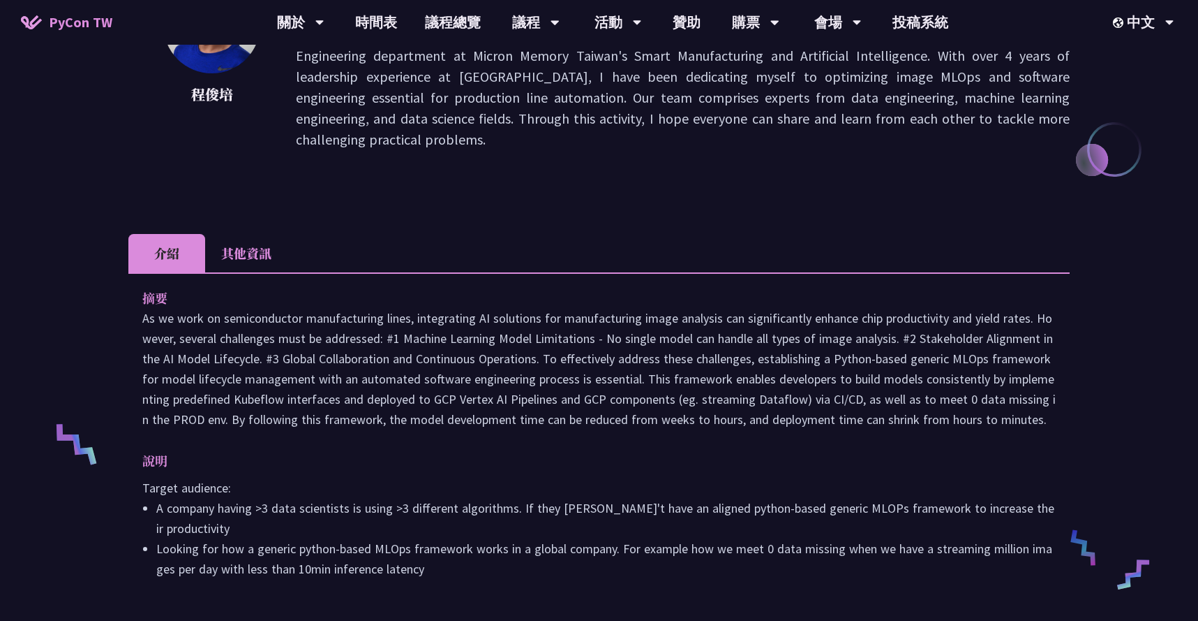
scroll to position [269, 0]
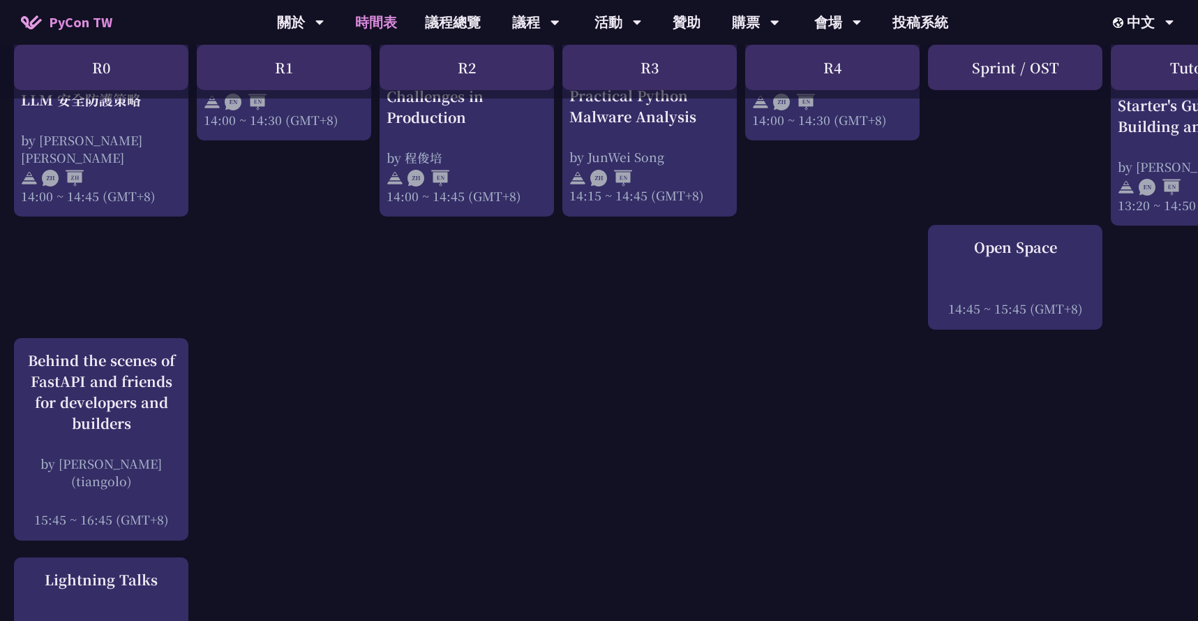
scroll to position [1691, 0]
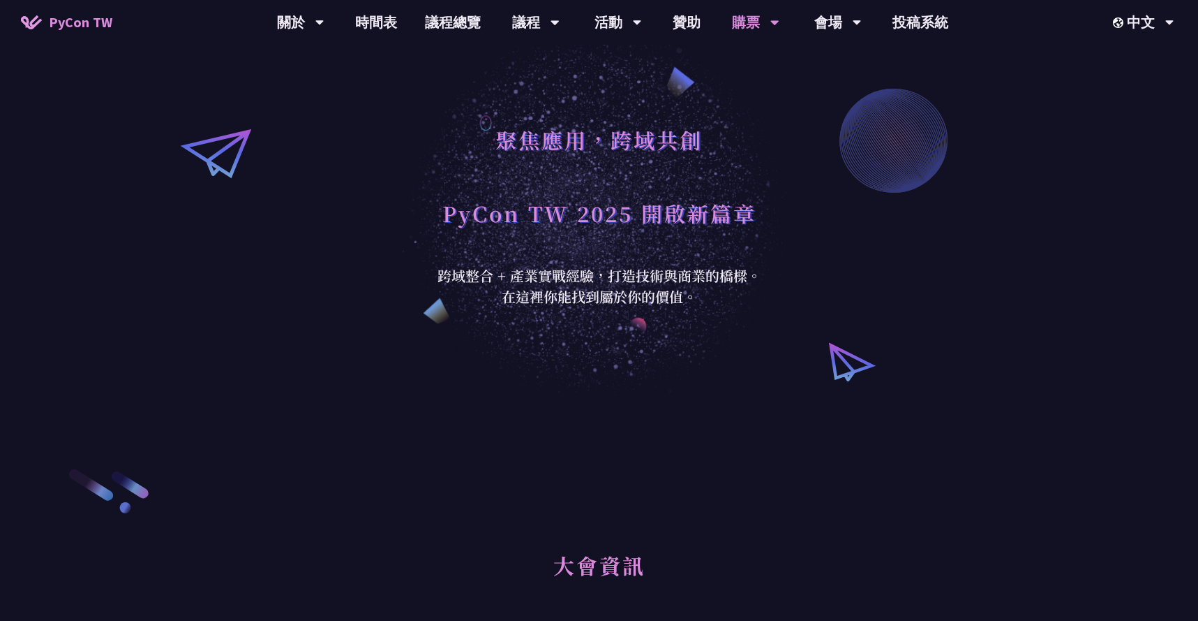
click at [930, 206] on div "聚焦應用，跨域共創 PyCon TW 2025 開啟新篇章 跨域整合 + 產業實戰經驗，打造技術與商業的橋樑。 在這裡你能找到屬於你的價值。" at bounding box center [599, 198] width 1198 height 397
